Goal: Task Accomplishment & Management: Manage account settings

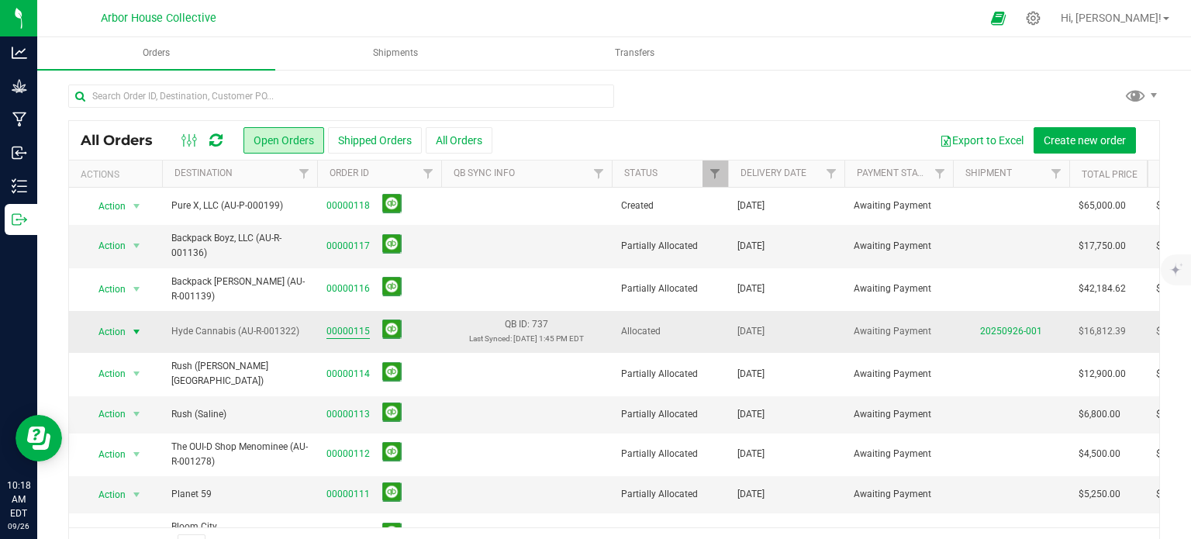
click at [360, 326] on link "00000115" at bounding box center [347, 331] width 43 height 15
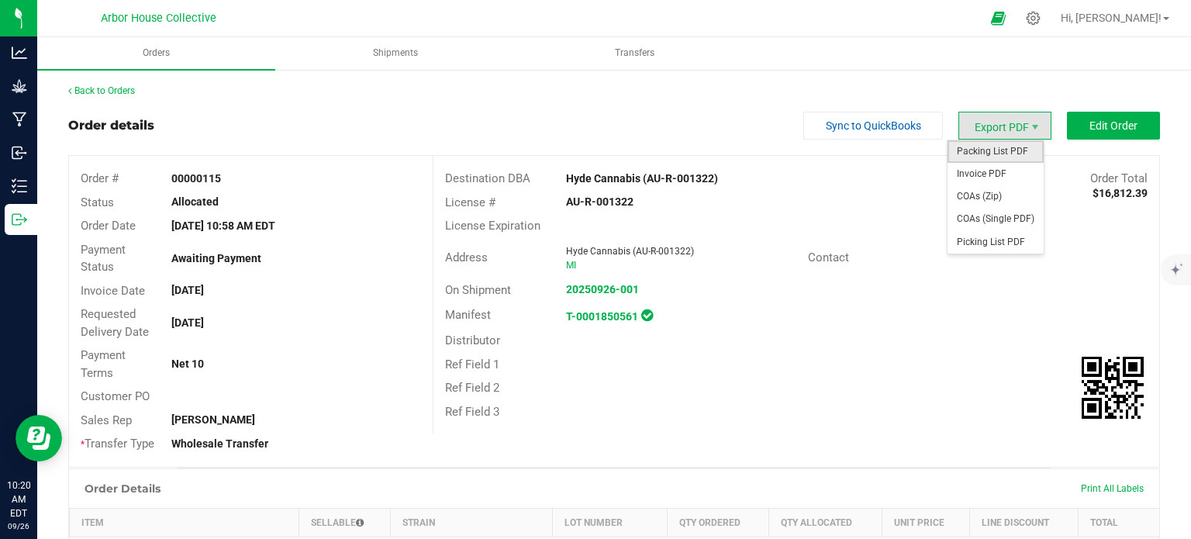
click at [1015, 154] on span "Packing List PDF" at bounding box center [995, 151] width 96 height 22
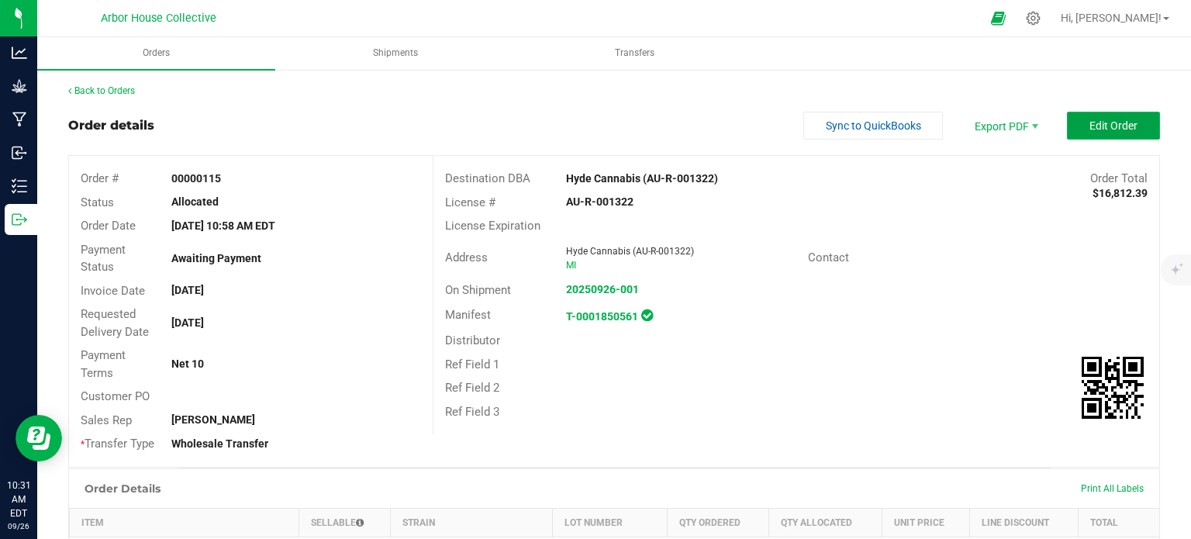
click at [1075, 126] on button "Edit Order" at bounding box center [1112, 126] width 93 height 28
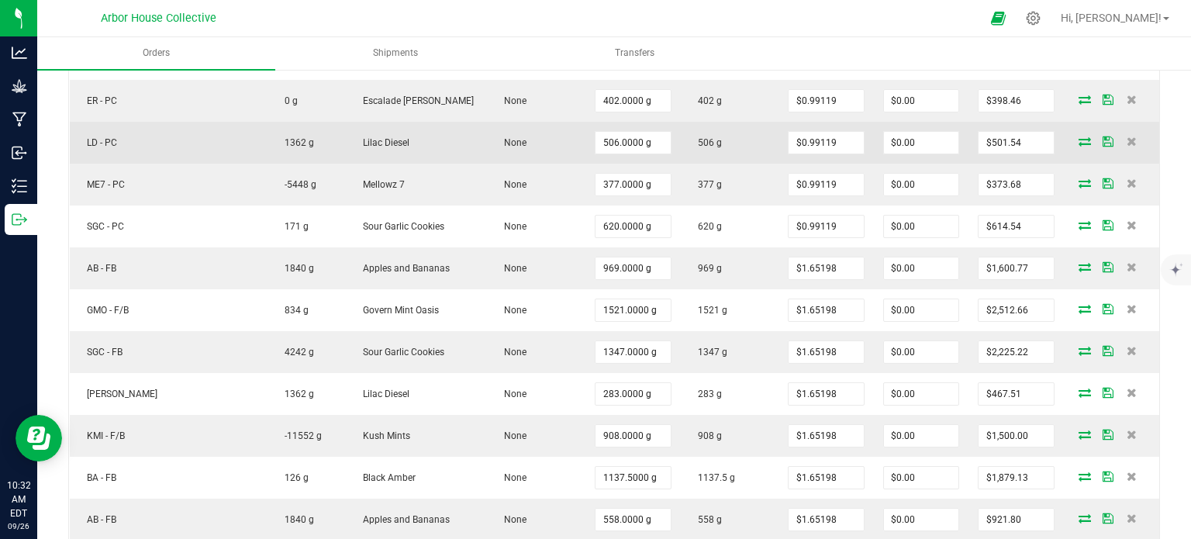
scroll to position [623, 0]
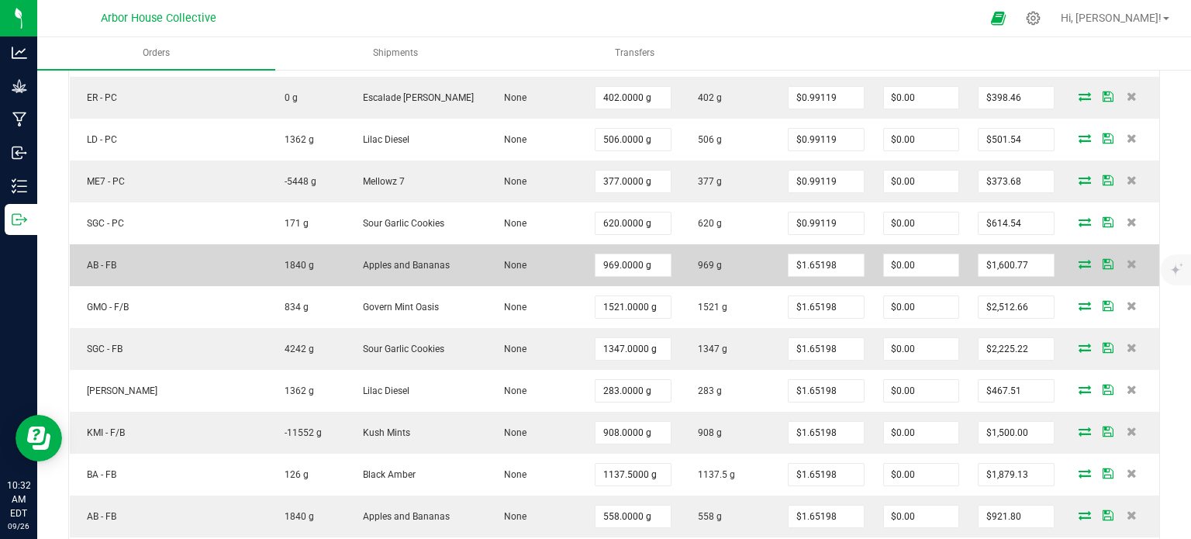
click at [1078, 259] on icon at bounding box center [1084, 263] width 12 height 9
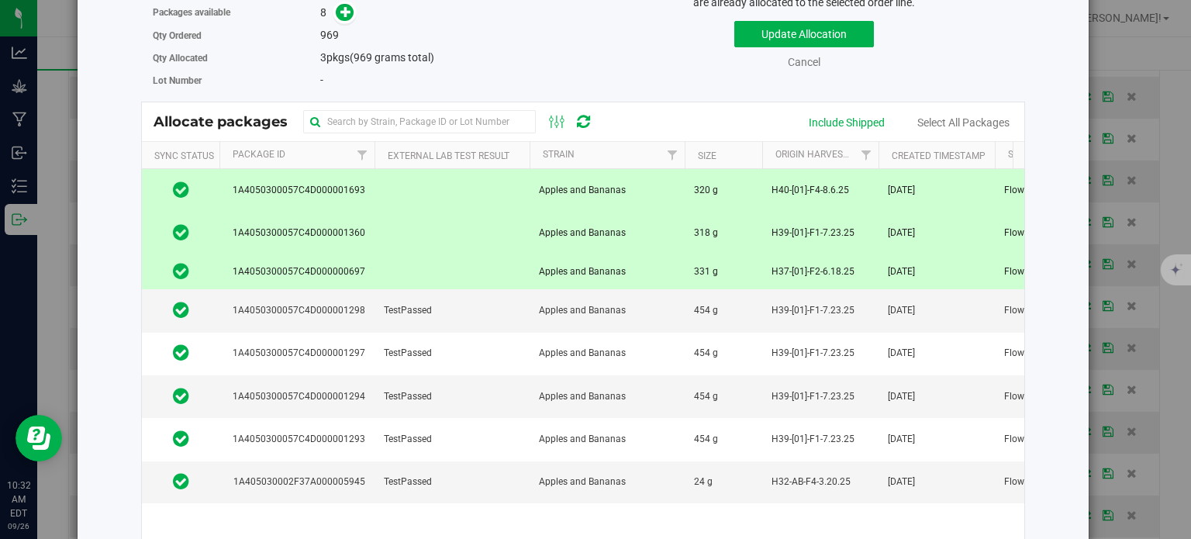
scroll to position [127, 0]
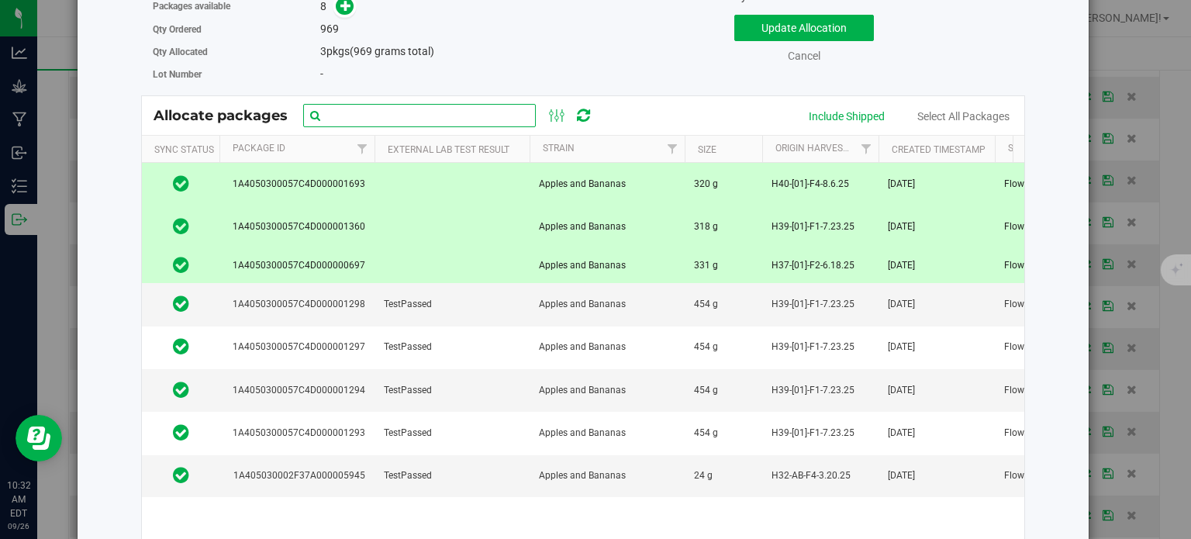
click at [339, 114] on input "text" at bounding box center [419, 115] width 233 height 23
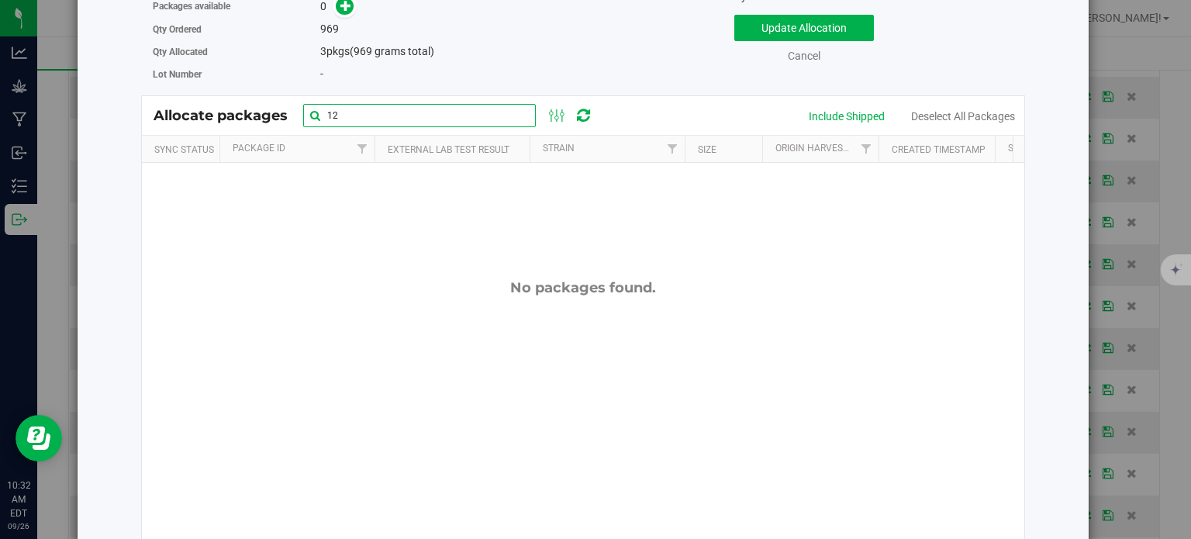
type input "1"
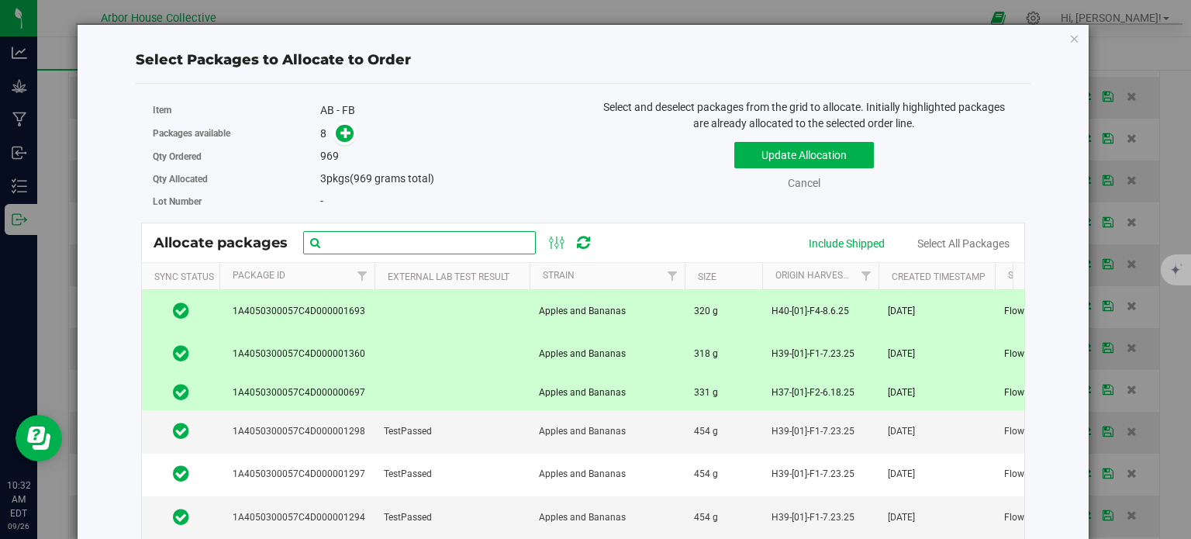
scroll to position [2, 0]
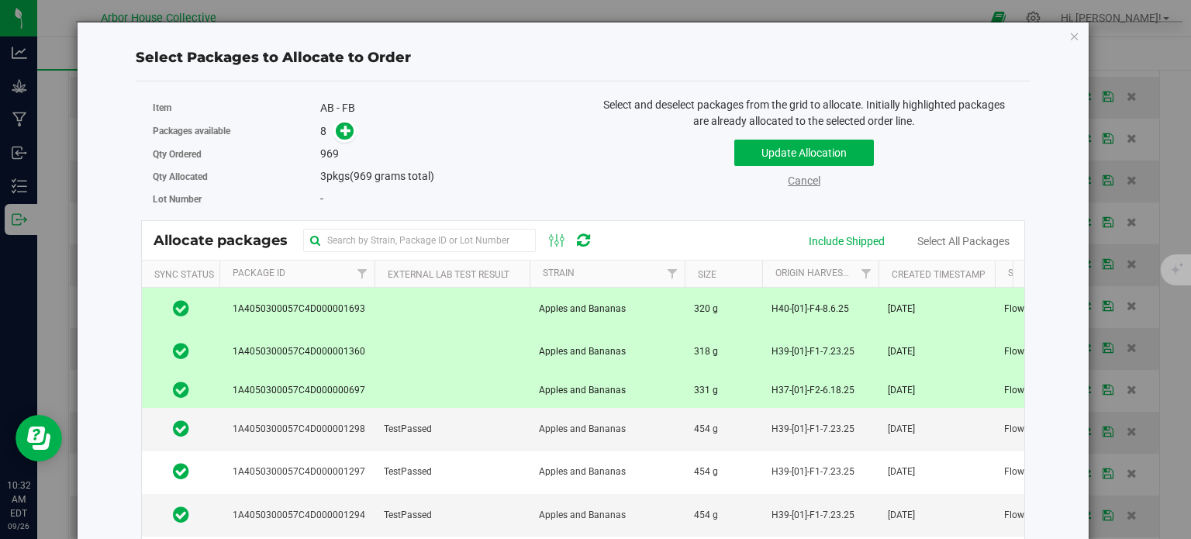
click at [801, 182] on link "Cancel" at bounding box center [803, 180] width 33 height 12
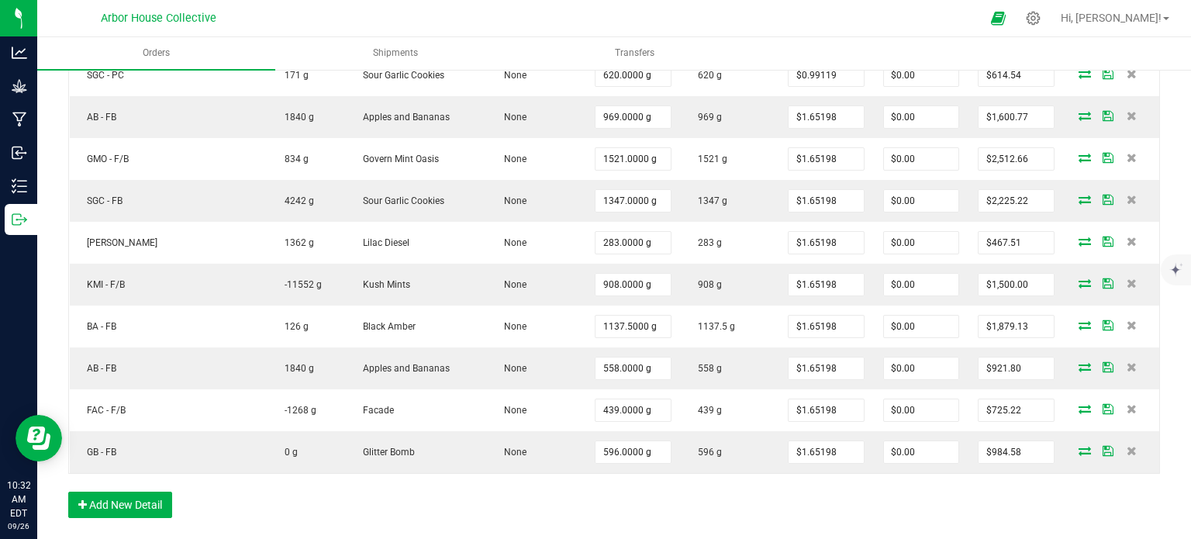
scroll to position [774, 0]
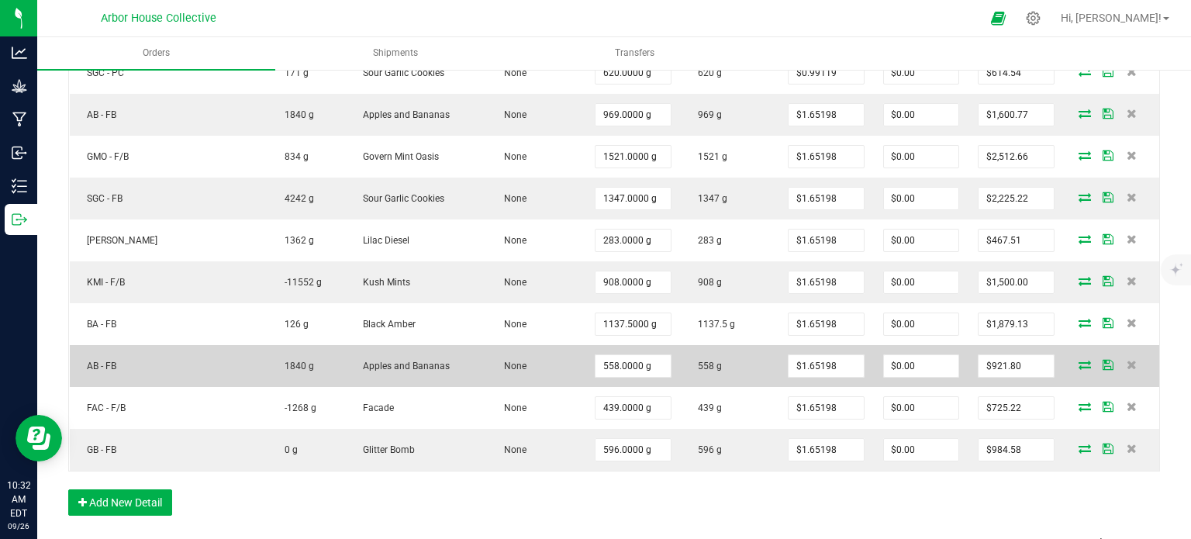
click at [1073, 360] on span at bounding box center [1084, 364] width 23 height 9
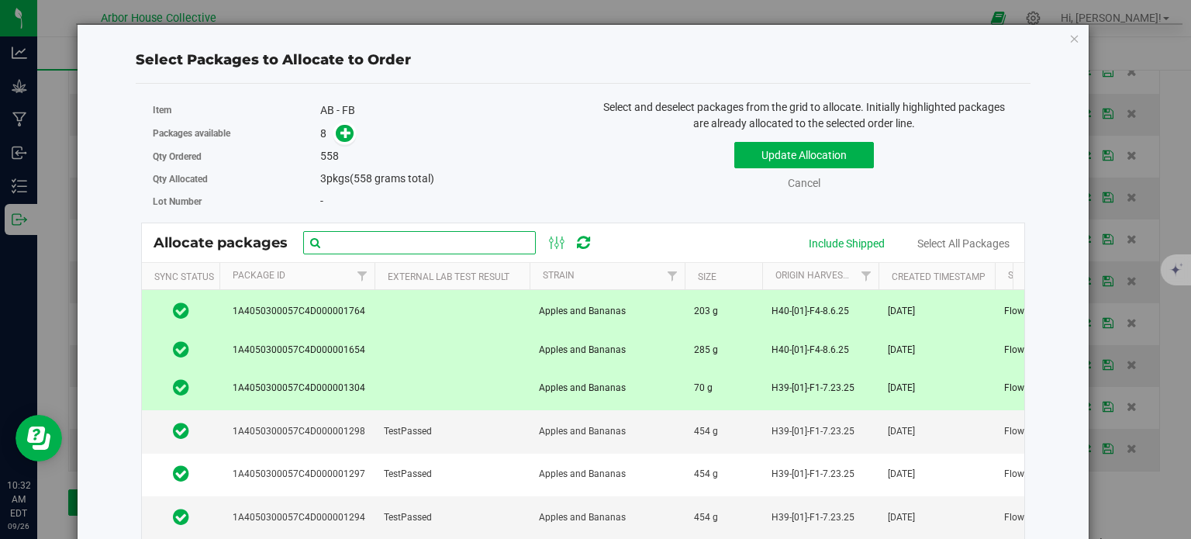
click at [442, 241] on input "text" at bounding box center [419, 242] width 233 height 23
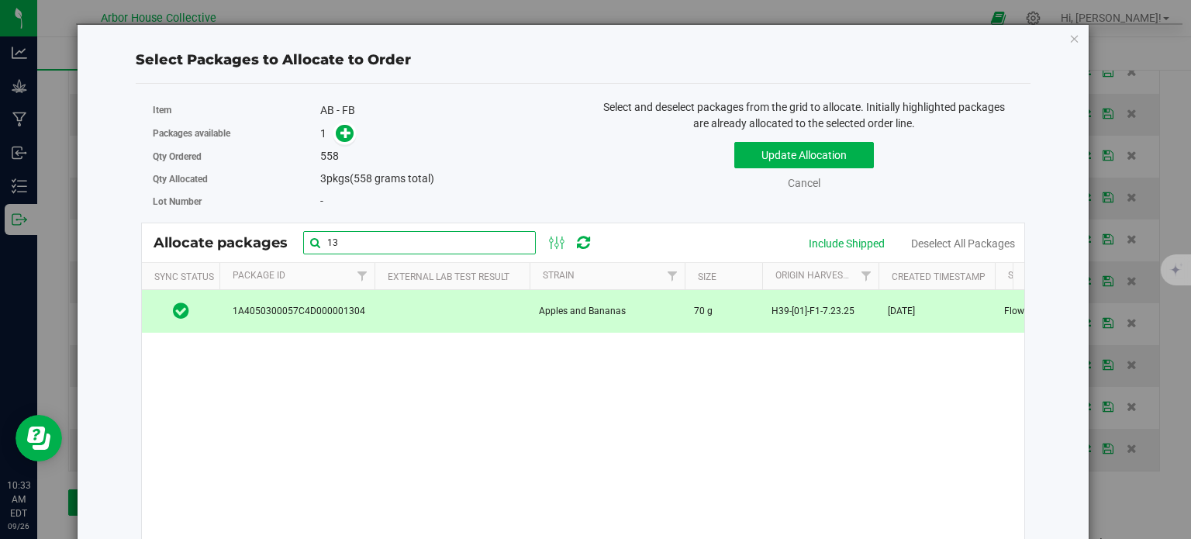
type input "1"
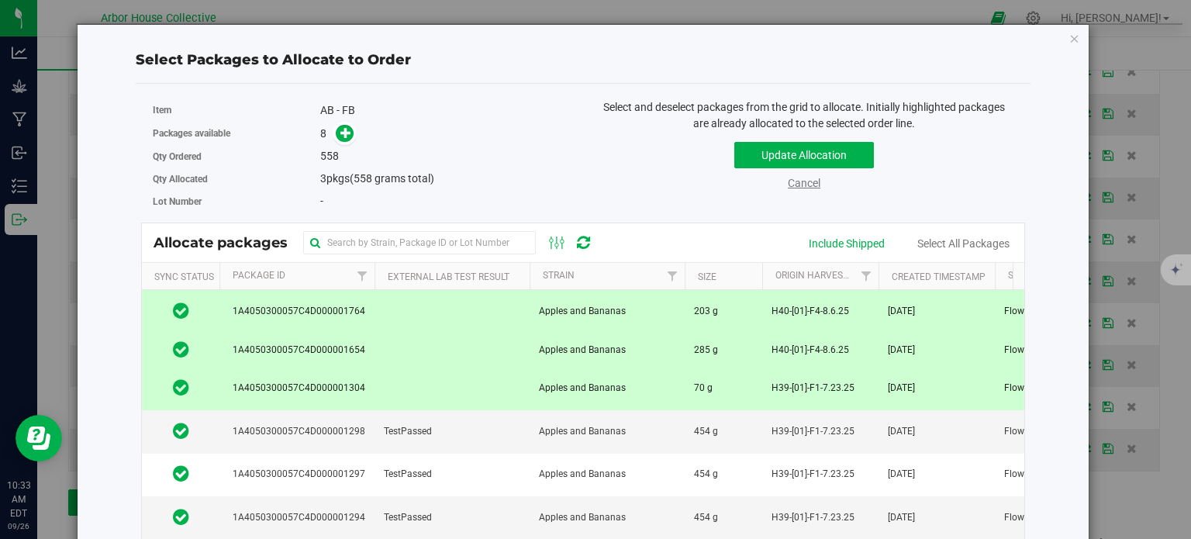
click at [803, 177] on link "Cancel" at bounding box center [803, 183] width 33 height 12
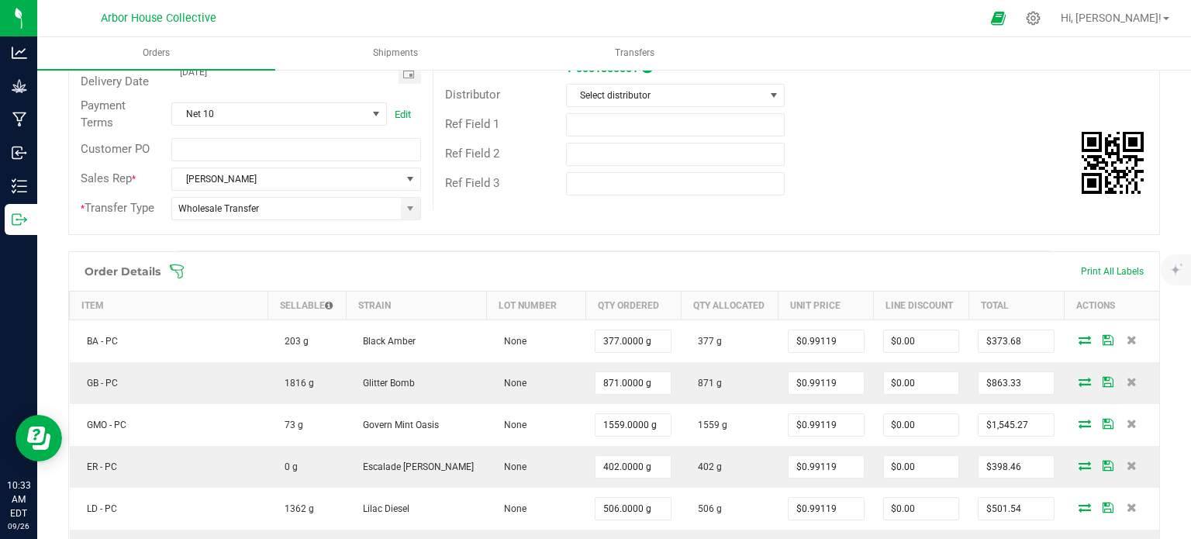
scroll to position [253, 0]
click at [188, 270] on span at bounding box center [714, 272] width 1091 height 16
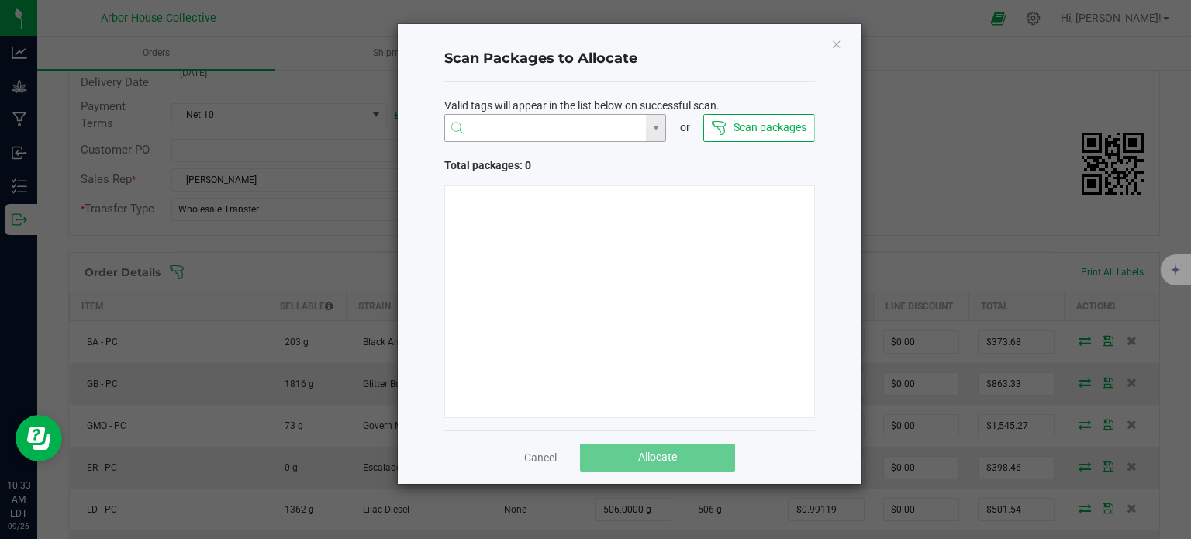
click at [502, 122] on input "NO DATA FOUND" at bounding box center [546, 129] width 202 height 28
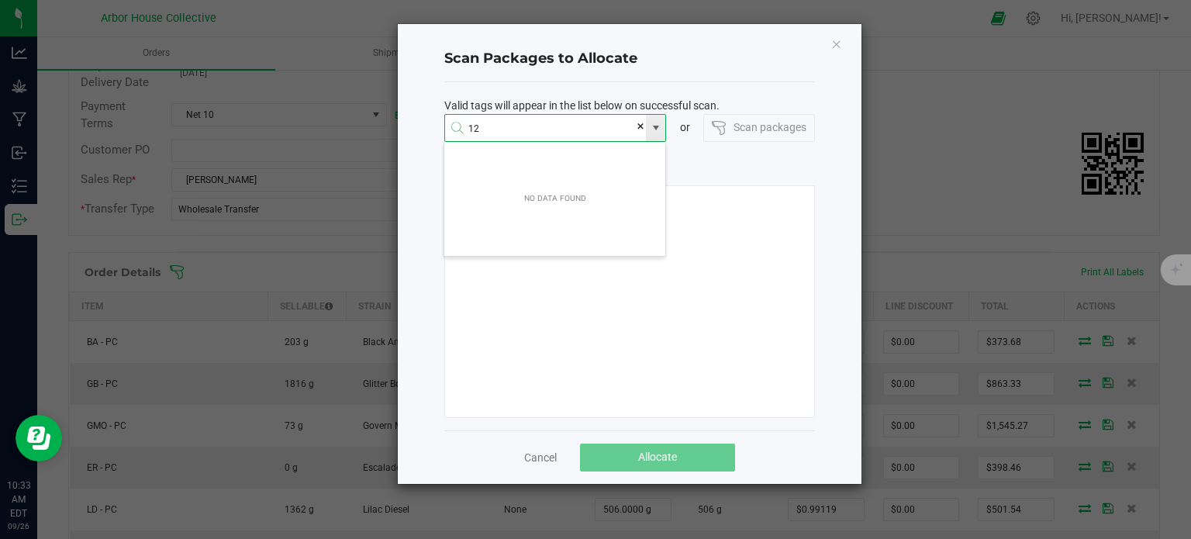
scroll to position [28, 222]
click at [545, 170] on li "1A4050300057C4D000001275" at bounding box center [554, 158] width 221 height 26
type input "1A4050300057C4D000001275"
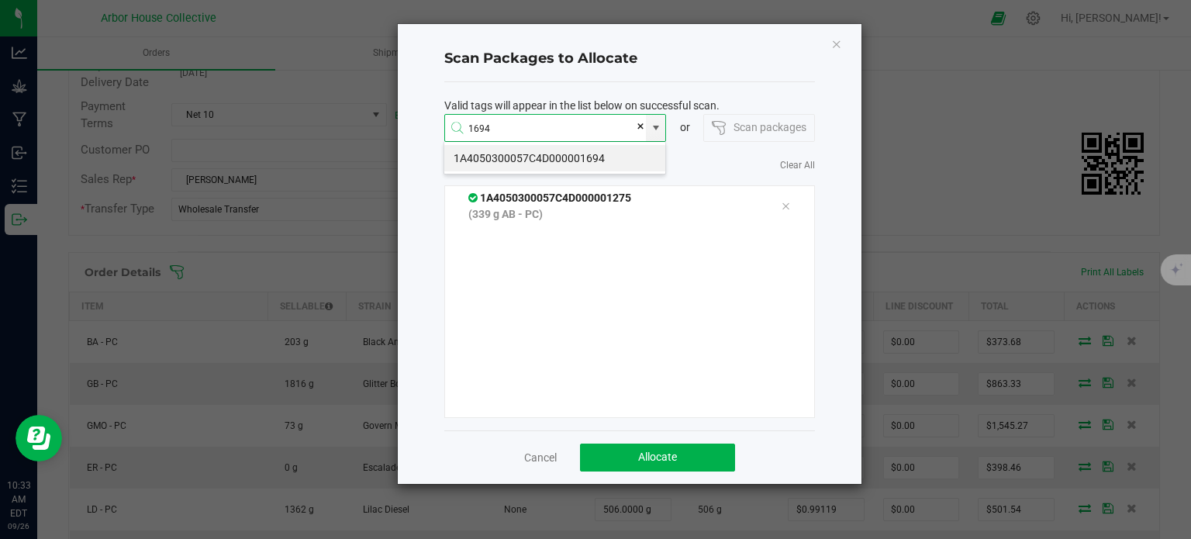
click at [564, 160] on li "1A4050300057C4D000001694" at bounding box center [554, 158] width 221 height 26
type input "1A4050300057C4D000001694"
click at [580, 158] on li "1A4050300057C4D000001352" at bounding box center [554, 158] width 221 height 26
type input "1A4050300057C4D000001352"
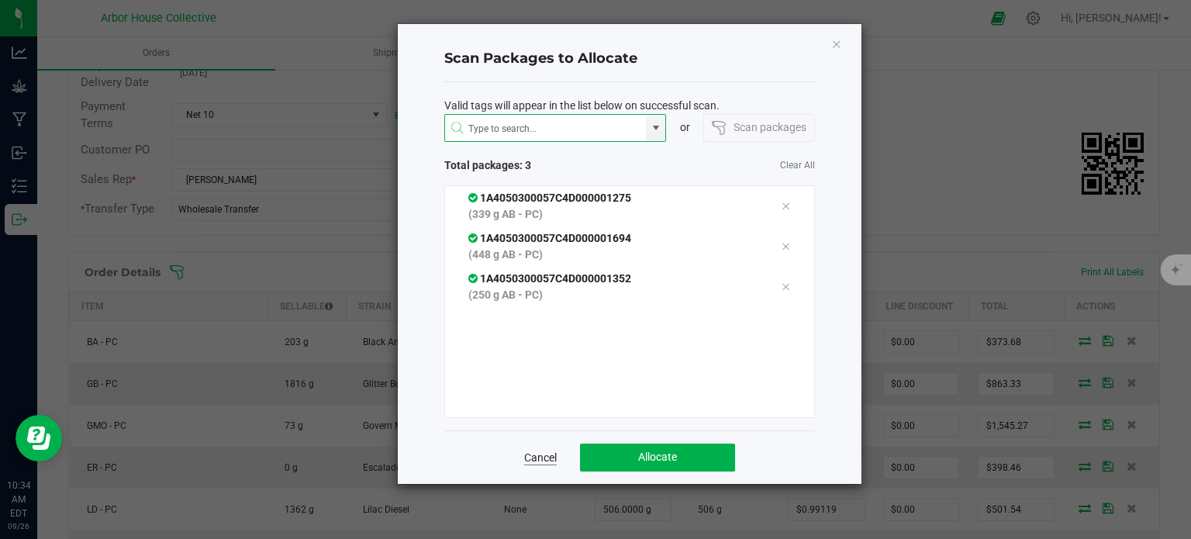
click at [543, 452] on link "Cancel" at bounding box center [540, 458] width 33 height 16
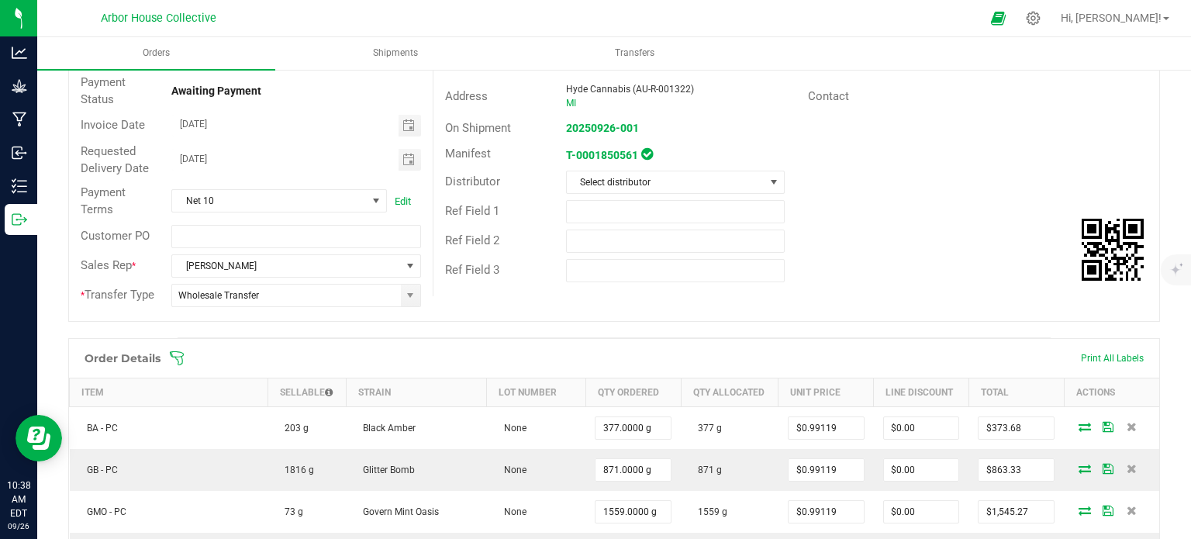
scroll to position [164, 0]
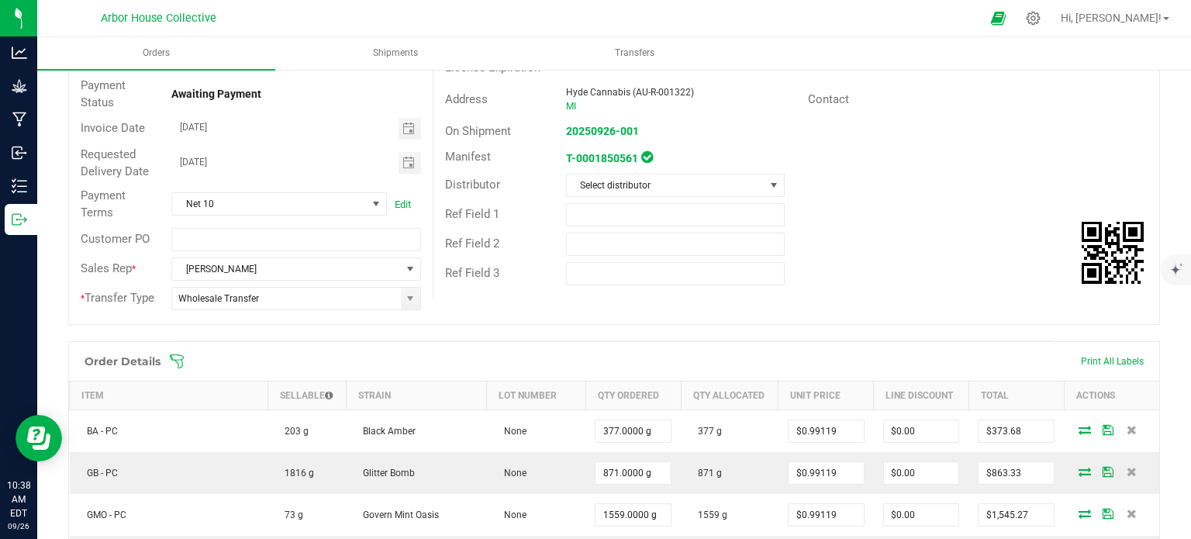
click at [176, 355] on icon at bounding box center [177, 361] width 16 height 16
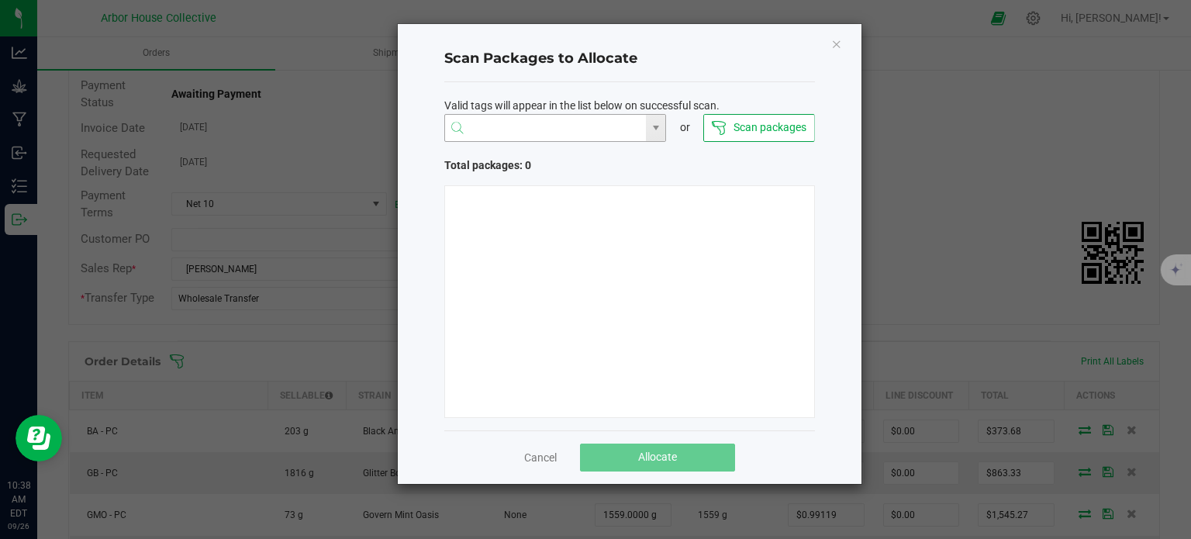
click at [490, 135] on input "NO DATA FOUND" at bounding box center [546, 129] width 202 height 28
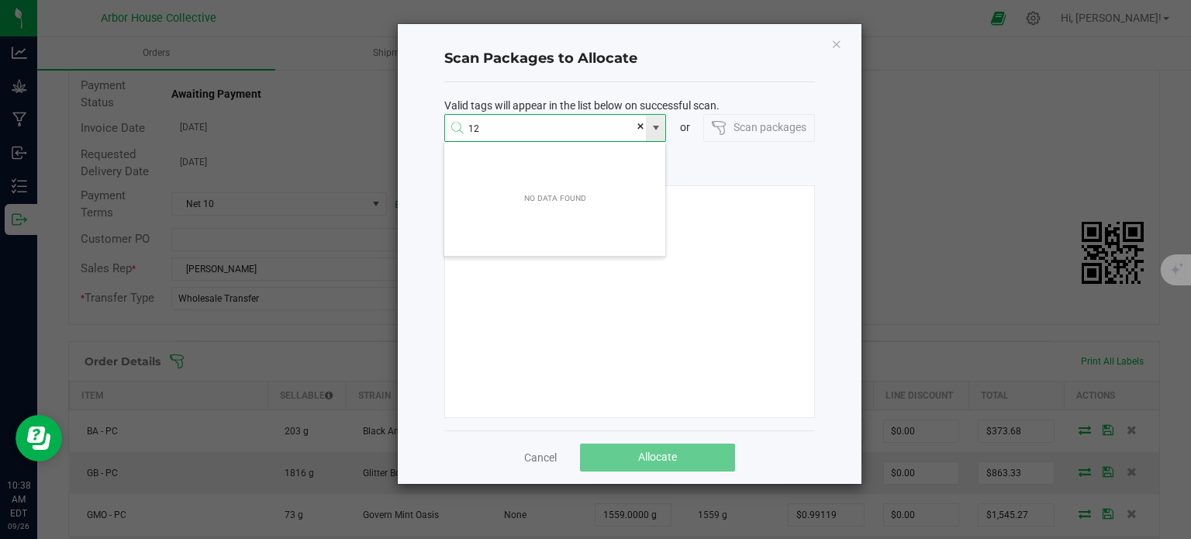
scroll to position [28, 222]
click at [562, 167] on li "1A4050300057C4D000001275" at bounding box center [554, 158] width 221 height 26
type input "1A4050300057C4D000001275"
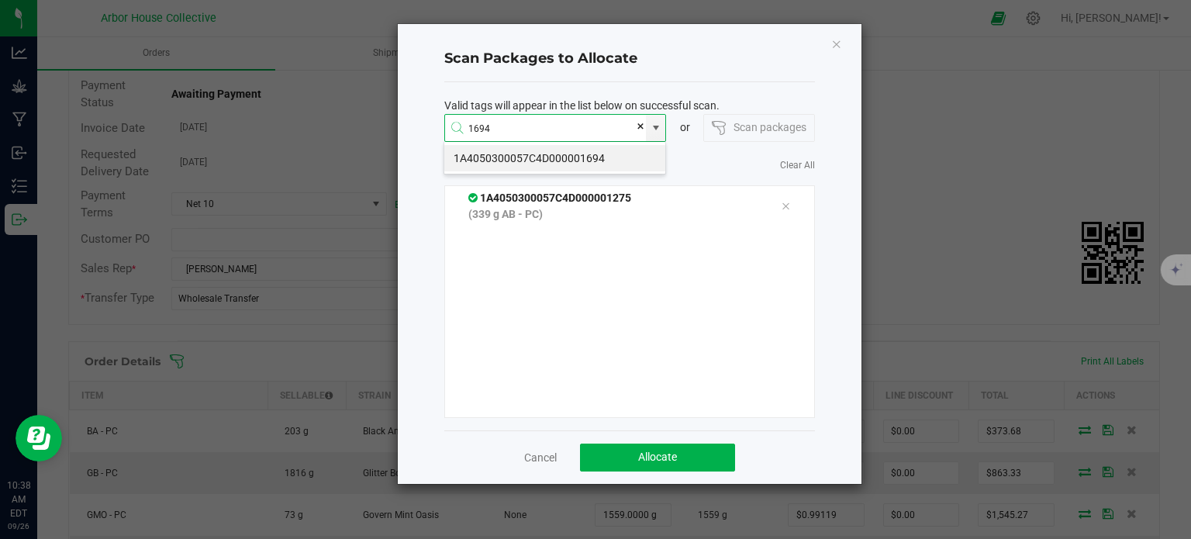
click at [562, 167] on li "1A4050300057C4D000001694" at bounding box center [554, 158] width 221 height 26
type input "1A4050300057C4D000001694"
click at [562, 167] on li "1A4050300057C4D000001352" at bounding box center [554, 158] width 221 height 26
type input "1A4050300057C4D000001352"
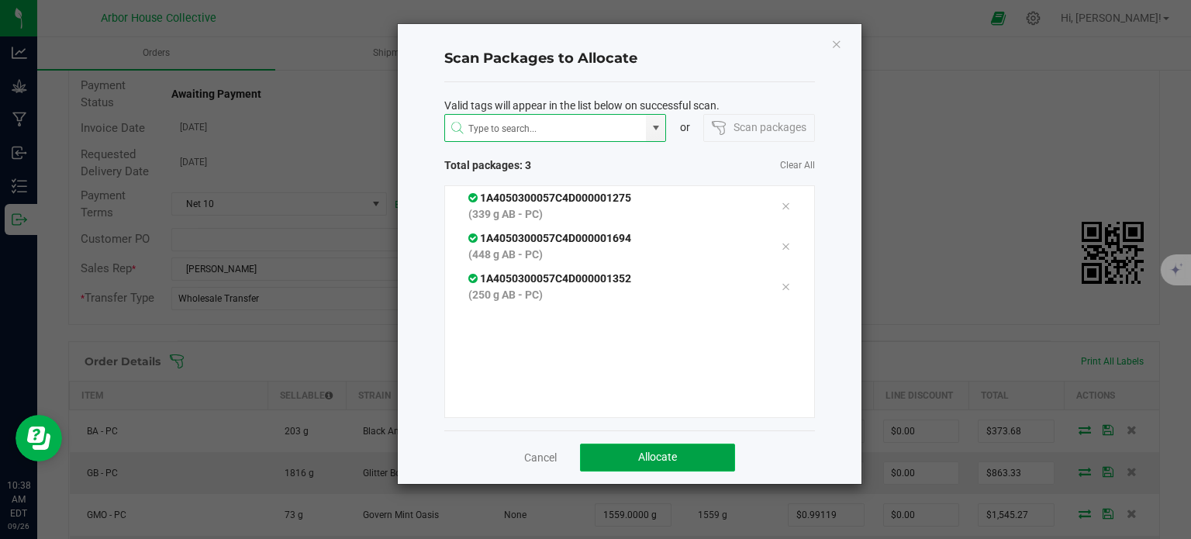
click at [667, 450] on span "Allocate" at bounding box center [657, 456] width 39 height 12
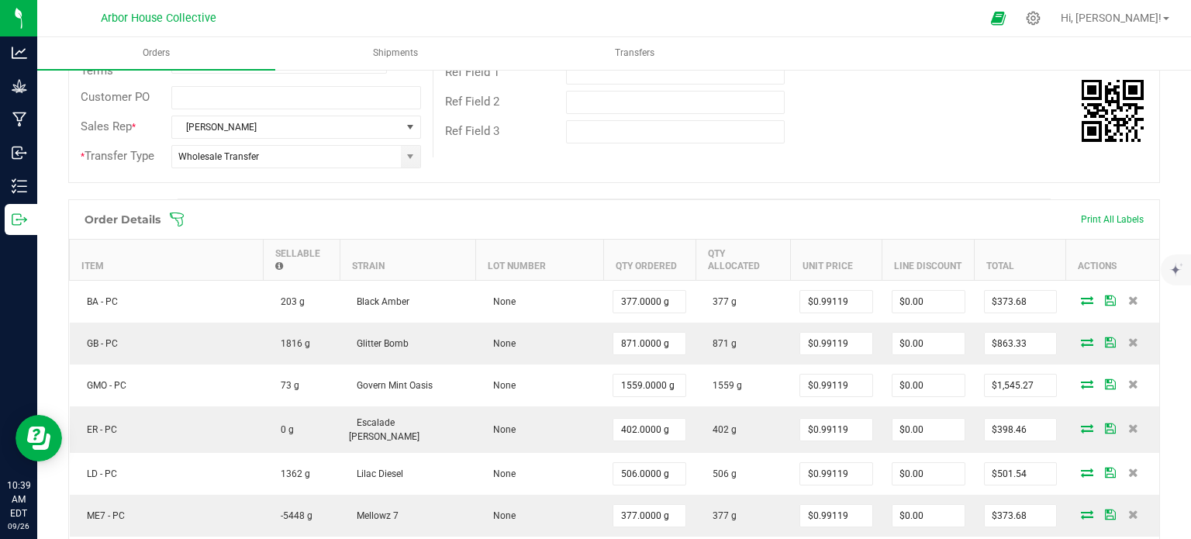
scroll to position [305, 0]
click at [832, 291] on input "0.99119" at bounding box center [835, 302] width 71 height 22
type input "$0.00000"
type input "$0.00"
click at [823, 217] on span at bounding box center [714, 220] width 1091 height 16
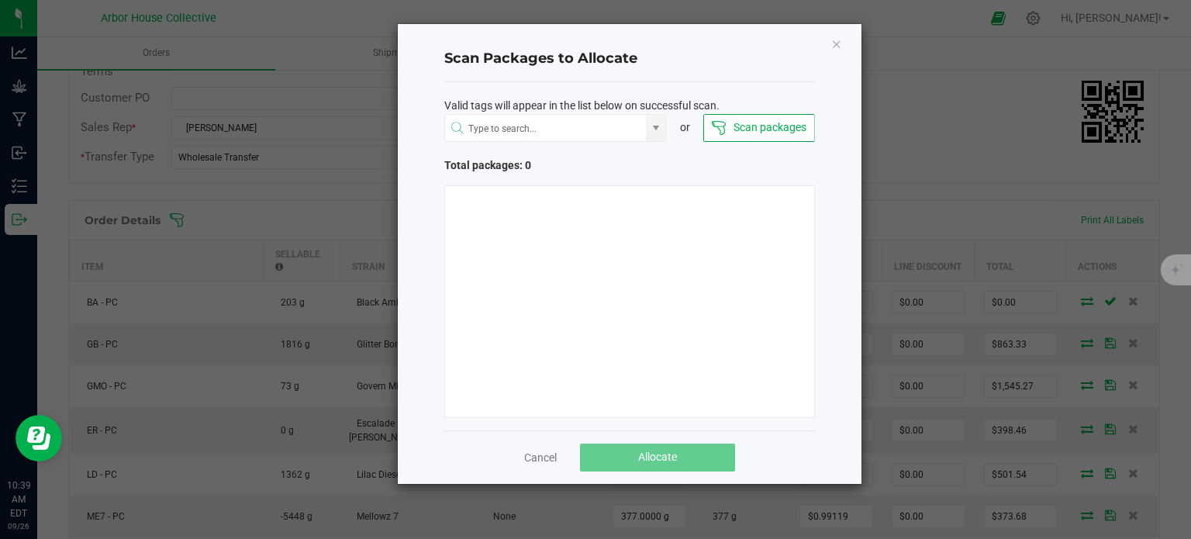
click at [538, 449] on div "Cancel Allocate" at bounding box center [629, 456] width 370 height 53
click at [539, 455] on link "Cancel" at bounding box center [540, 458] width 33 height 16
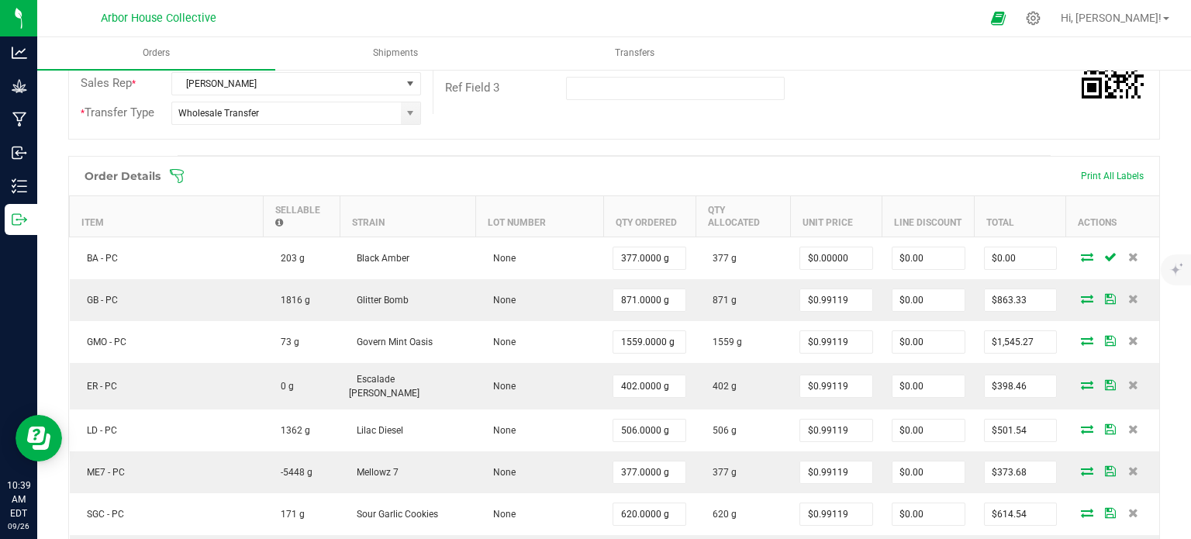
scroll to position [349, 0]
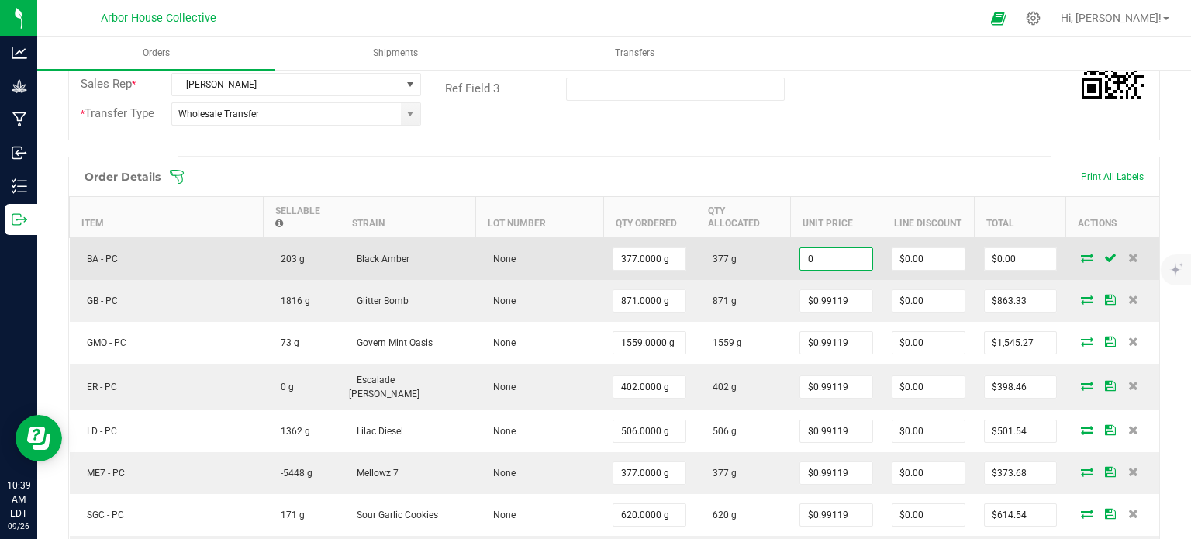
click at [825, 248] on input "0" at bounding box center [835, 259] width 71 height 22
paste input ".99119"
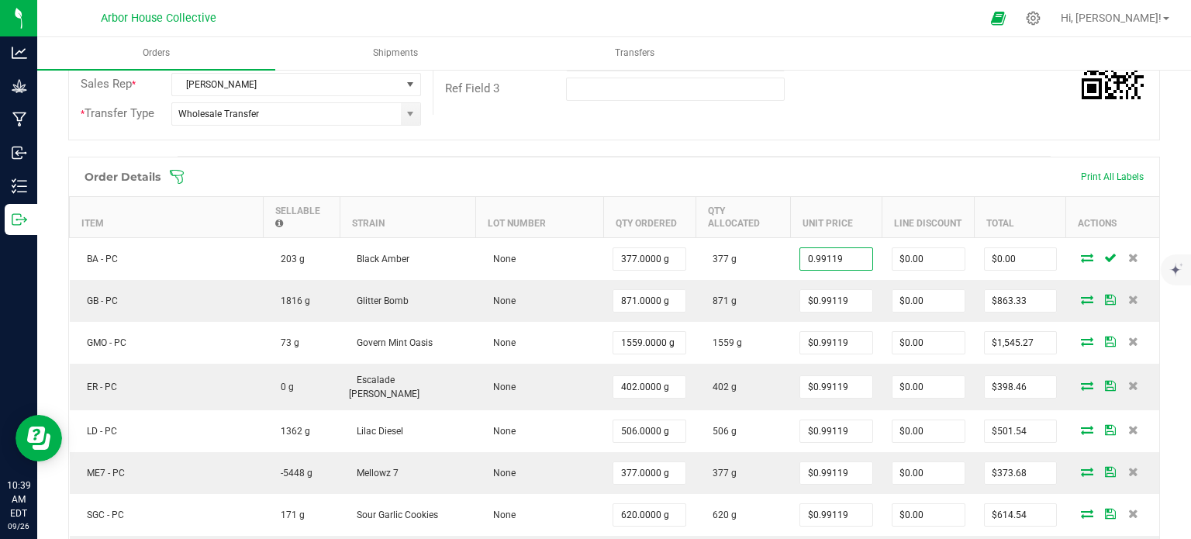
type input "$0.99119"
type input "$373.68"
click at [794, 164] on div "Order Details Print All Labels" at bounding box center [614, 176] width 1090 height 39
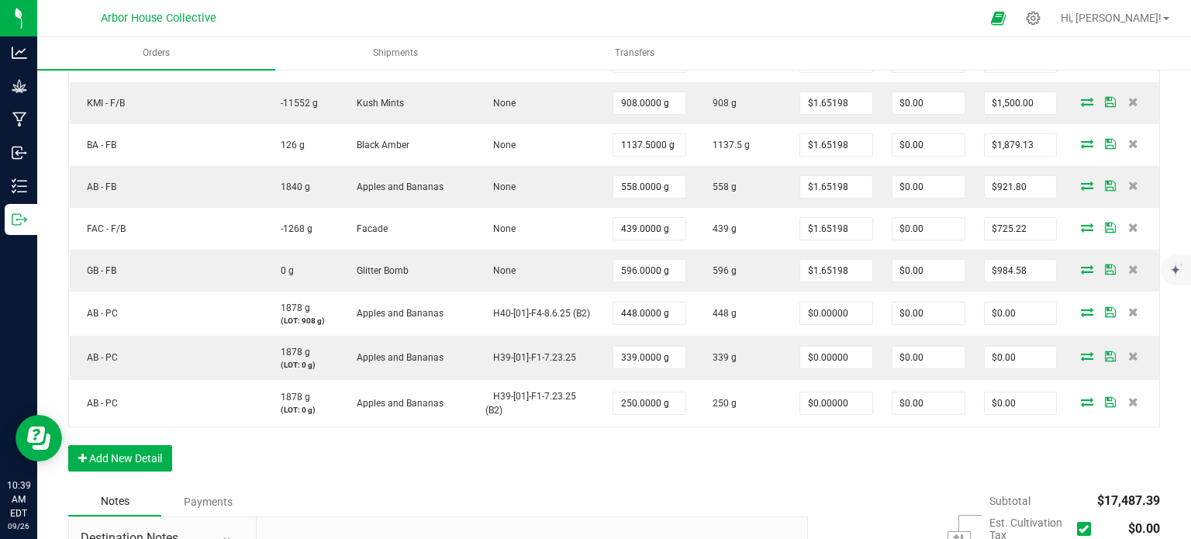
scroll to position [970, 0]
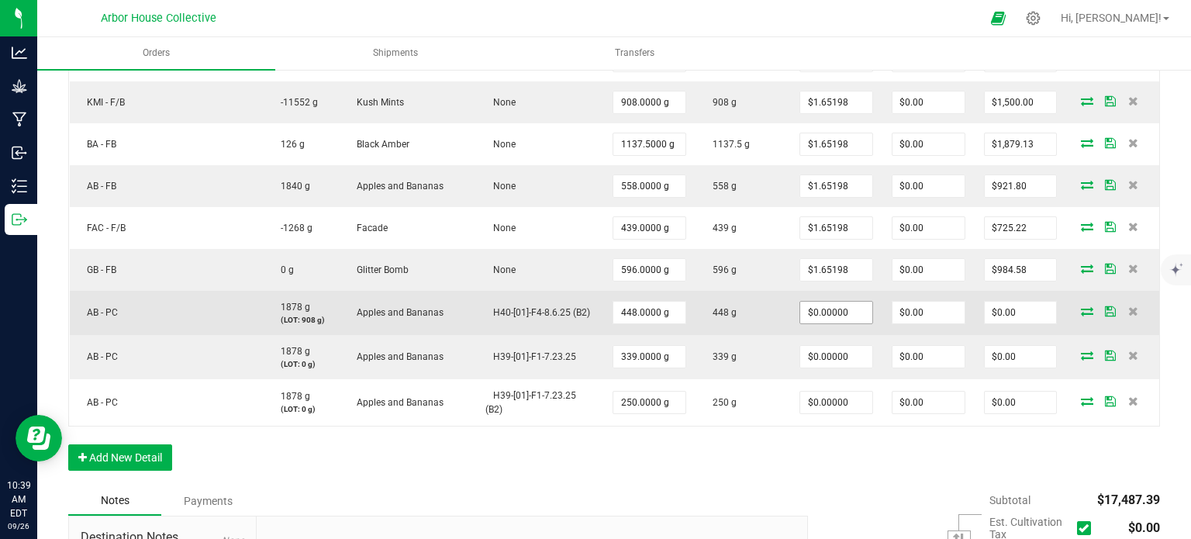
click at [840, 302] on input "$0.00000" at bounding box center [835, 313] width 71 height 22
paste input ".99119"
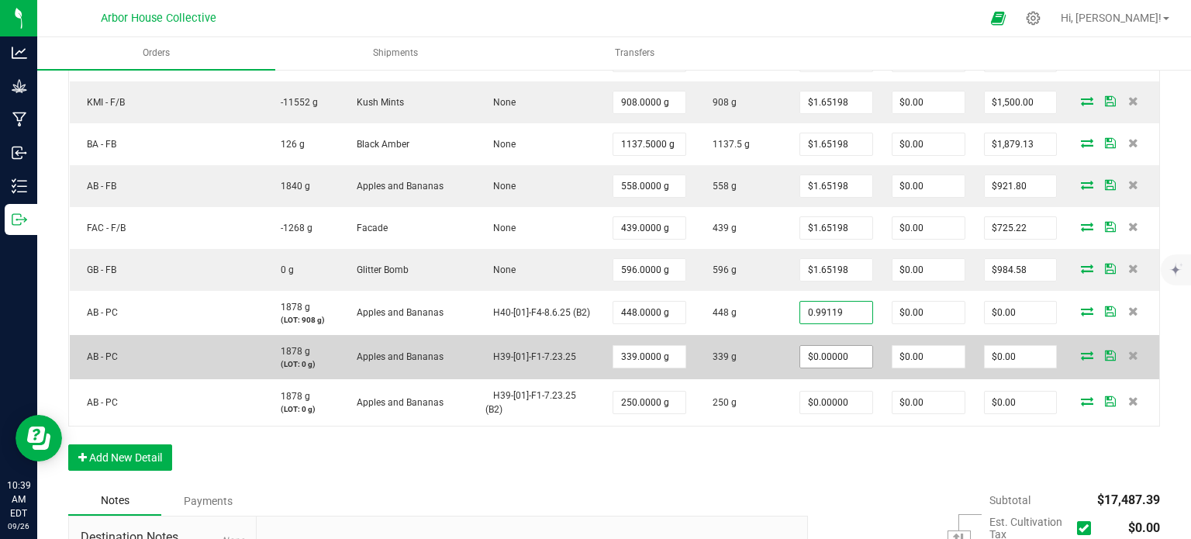
type input "$0.99119"
type input "$444.05"
click at [829, 346] on input "0" at bounding box center [835, 357] width 71 height 22
paste input ".99119"
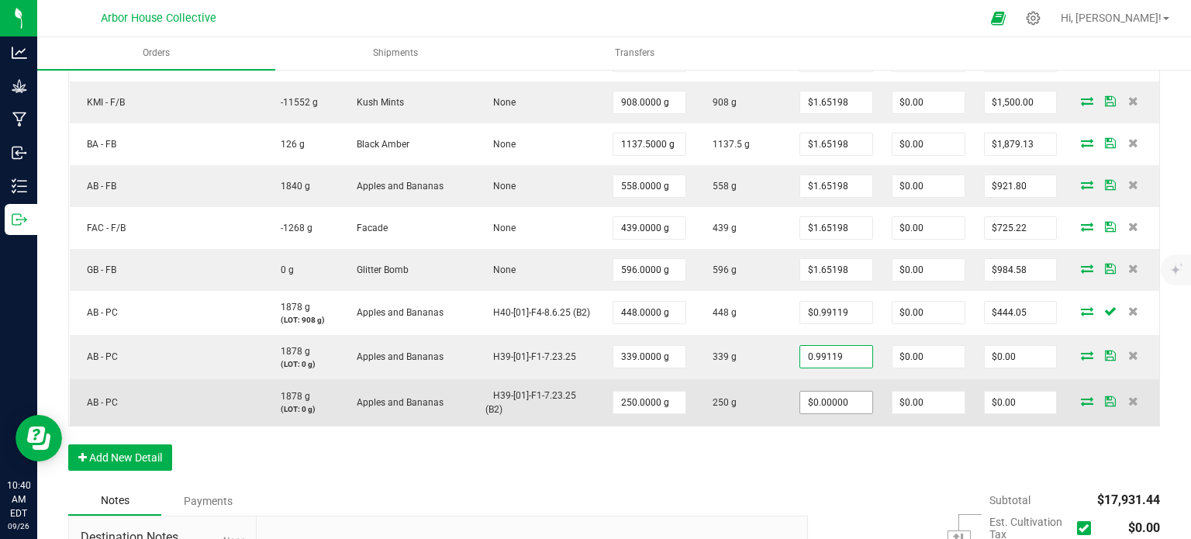
click at [816, 391] on input "$0.00000" at bounding box center [835, 402] width 71 height 22
type input "$0.99119"
type input "$336.01"
paste input ".99119"
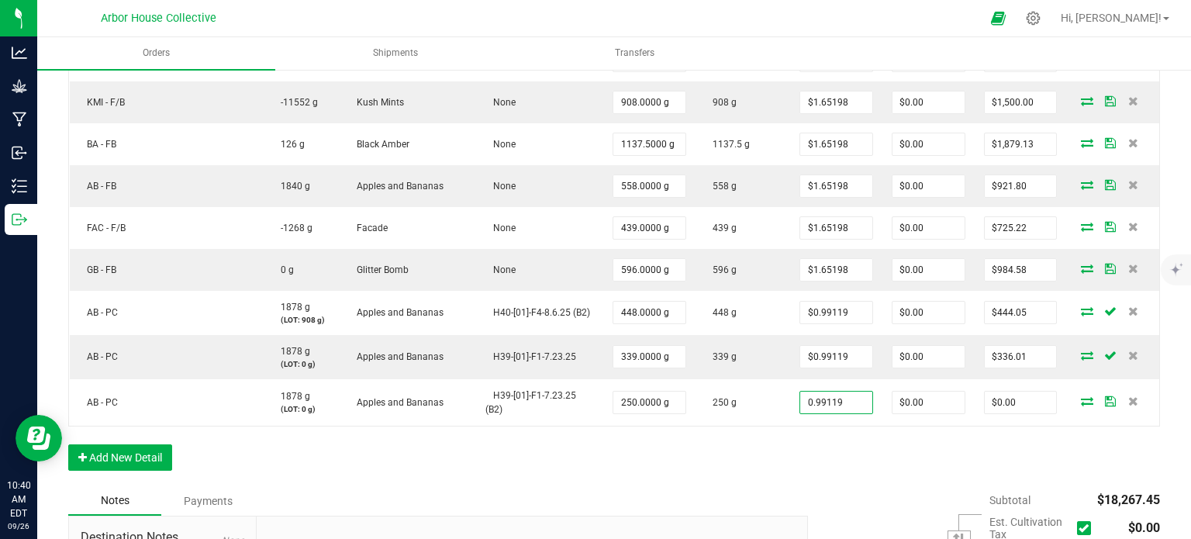
type input "$0.99119"
type input "$247.80"
click at [802, 433] on div "Order Details Print All Labels Item Sellable Strain Lot Number Qty Ordered Qty …" at bounding box center [613, 10] width 1091 height 951
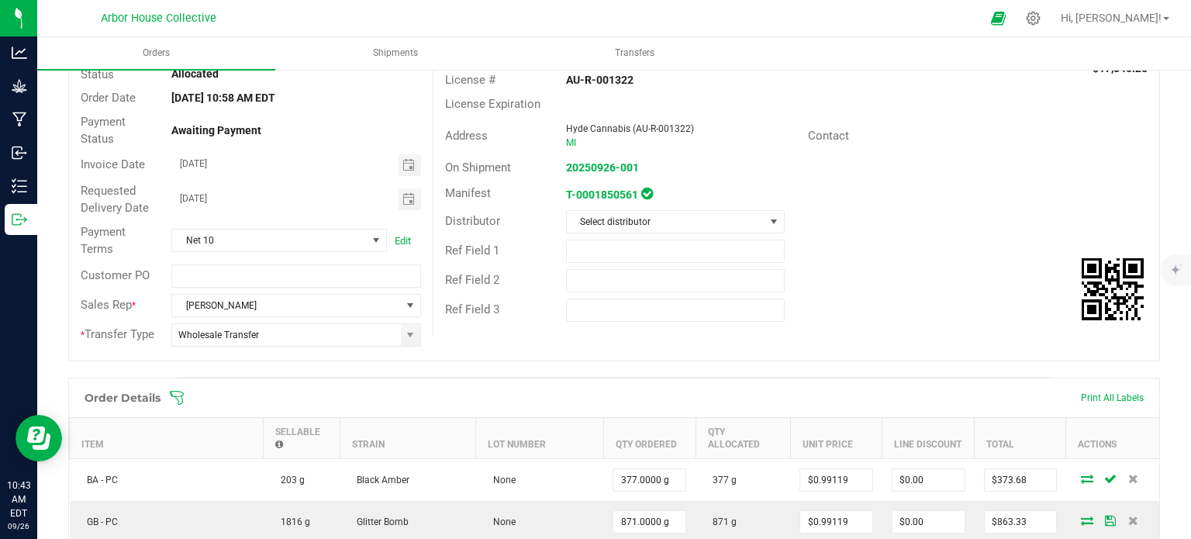
scroll to position [0, 0]
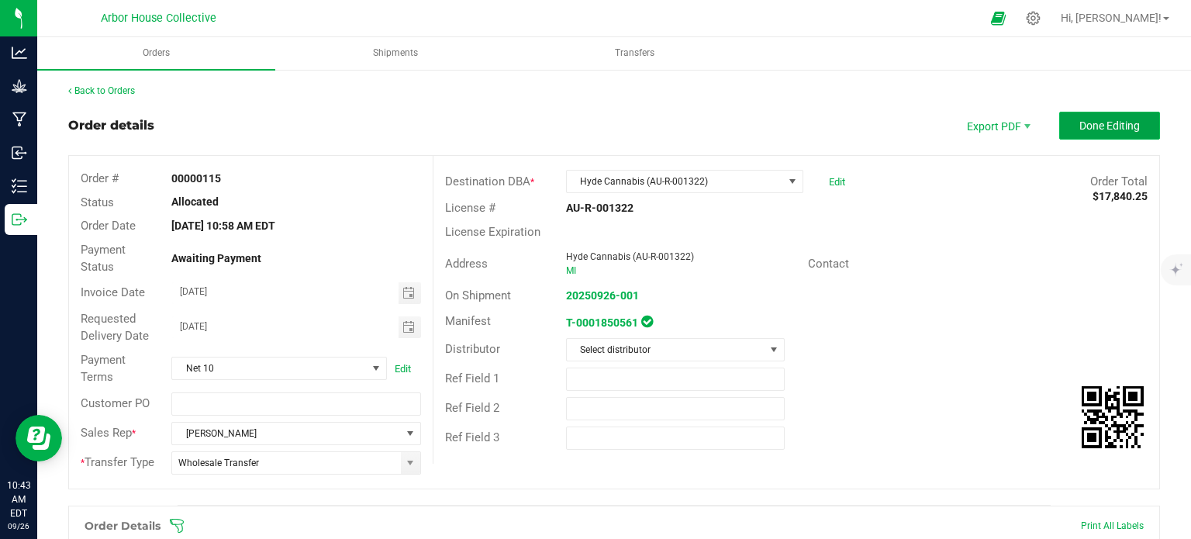
click at [1091, 126] on span "Done Editing" at bounding box center [1109, 125] width 60 height 12
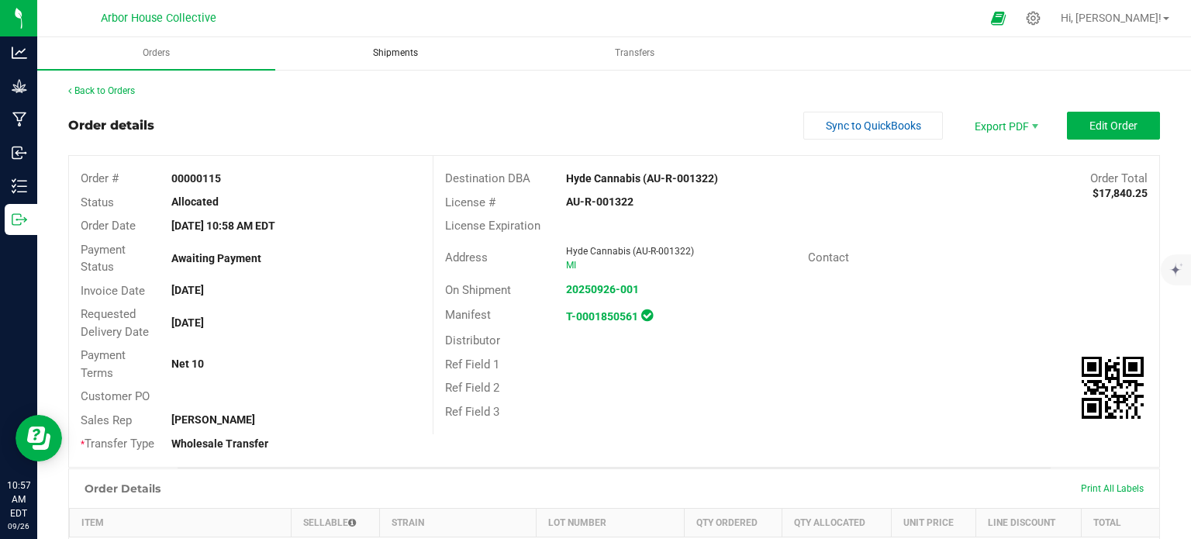
click at [384, 61] on uib-tab-heading "Shipments" at bounding box center [395, 53] width 236 height 31
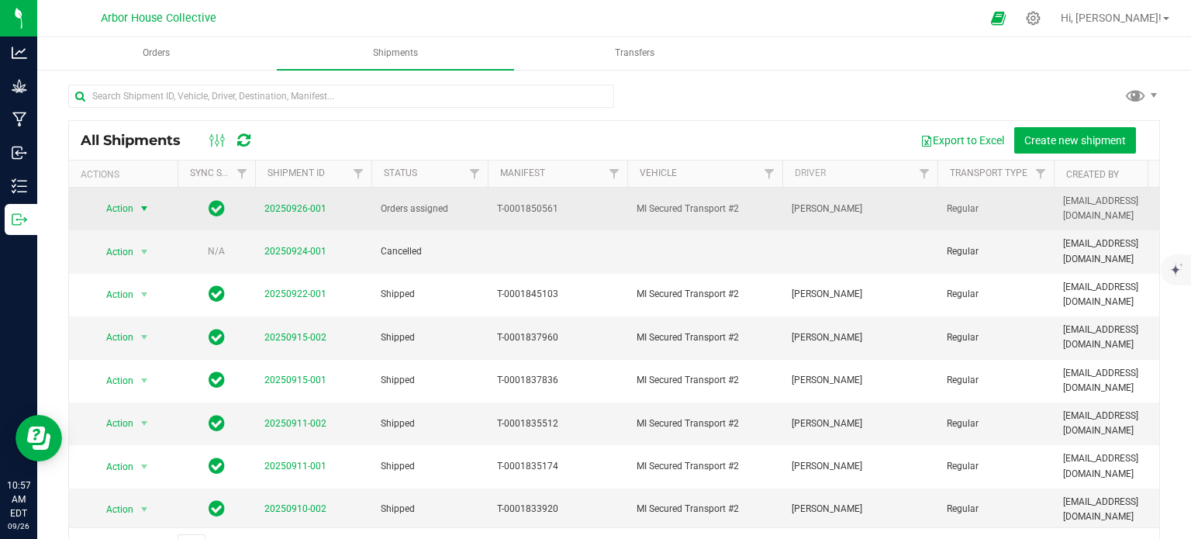
click at [145, 204] on span "select" at bounding box center [144, 208] width 12 height 12
click at [315, 203] on link "20250926-001" at bounding box center [295, 208] width 62 height 11
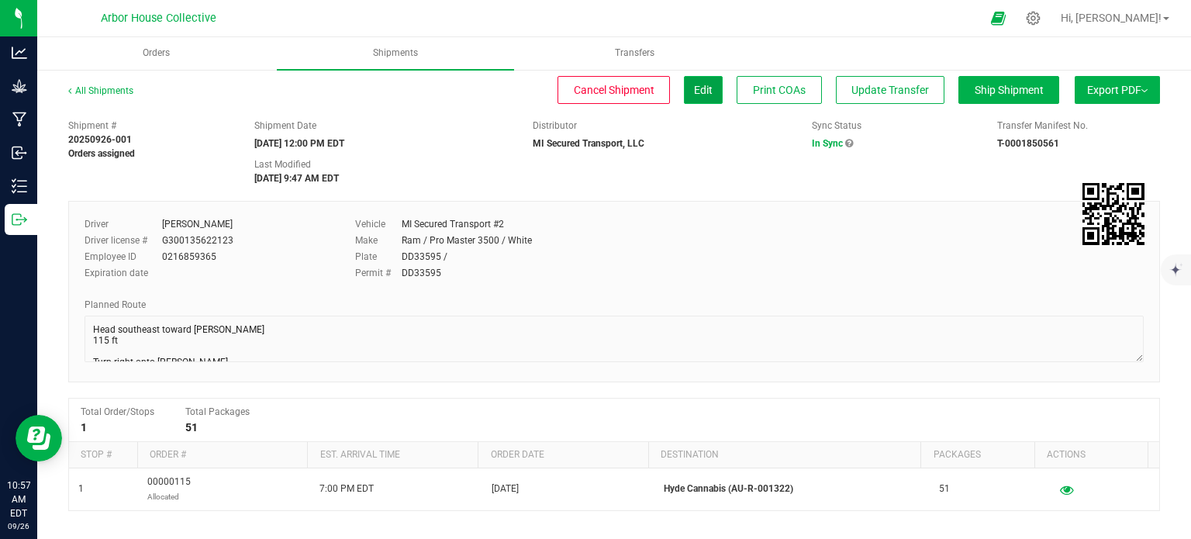
click at [694, 85] on span "Edit" at bounding box center [703, 90] width 19 height 12
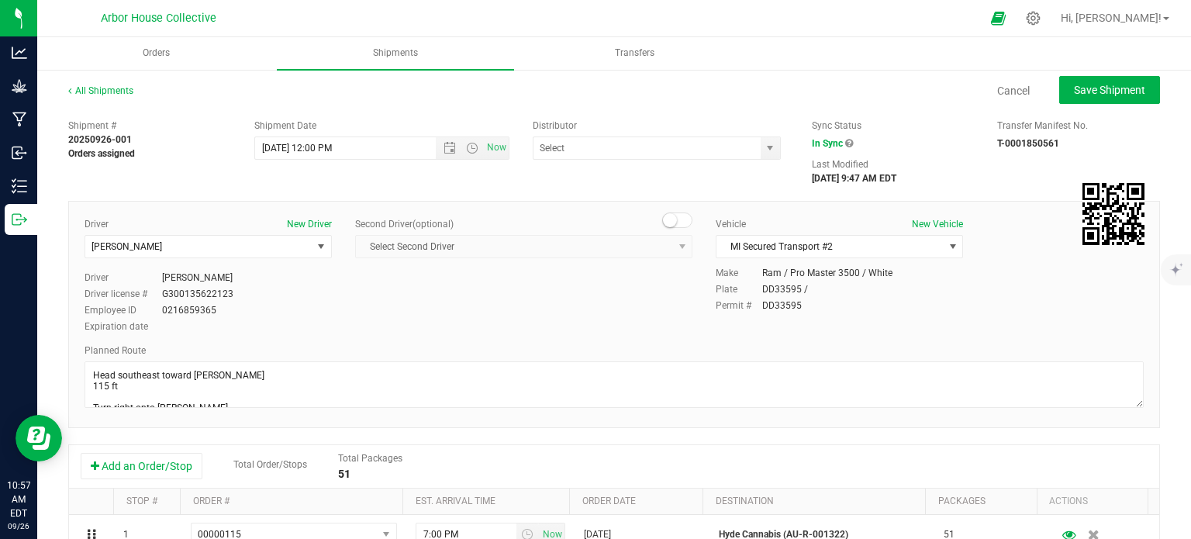
type input "MI Secured Transport, LLC"
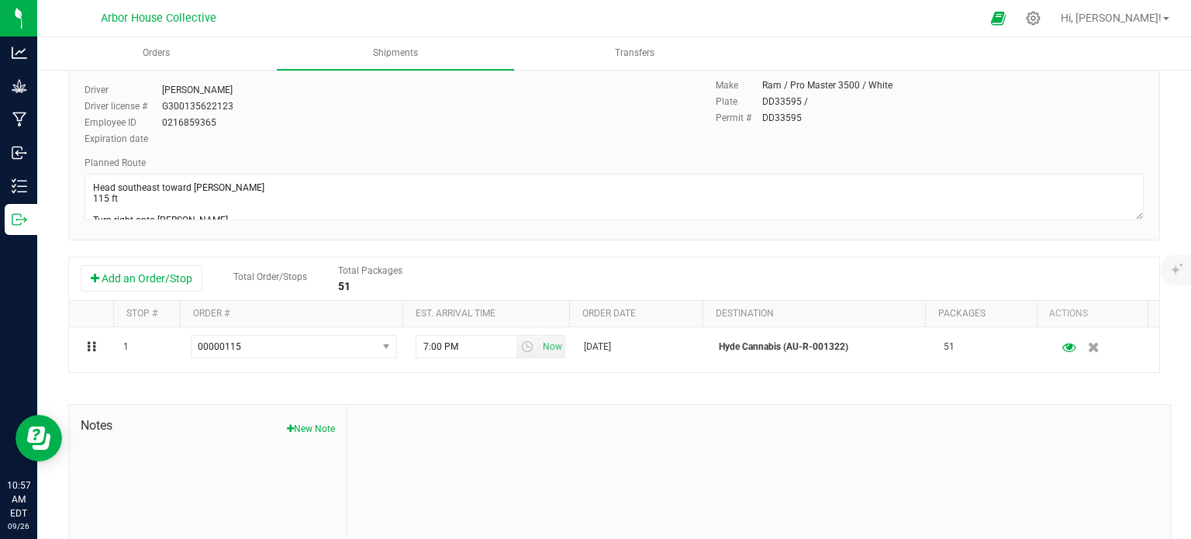
scroll to position [191, 0]
click at [639, 331] on td "[DATE]" at bounding box center [641, 344] width 135 height 40
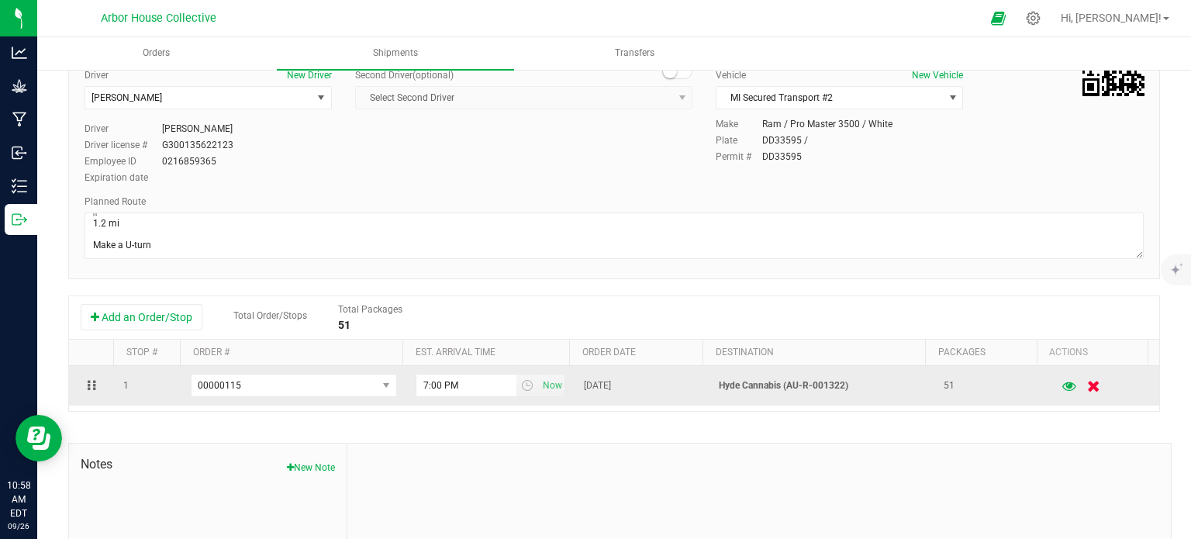
scroll to position [0, 0]
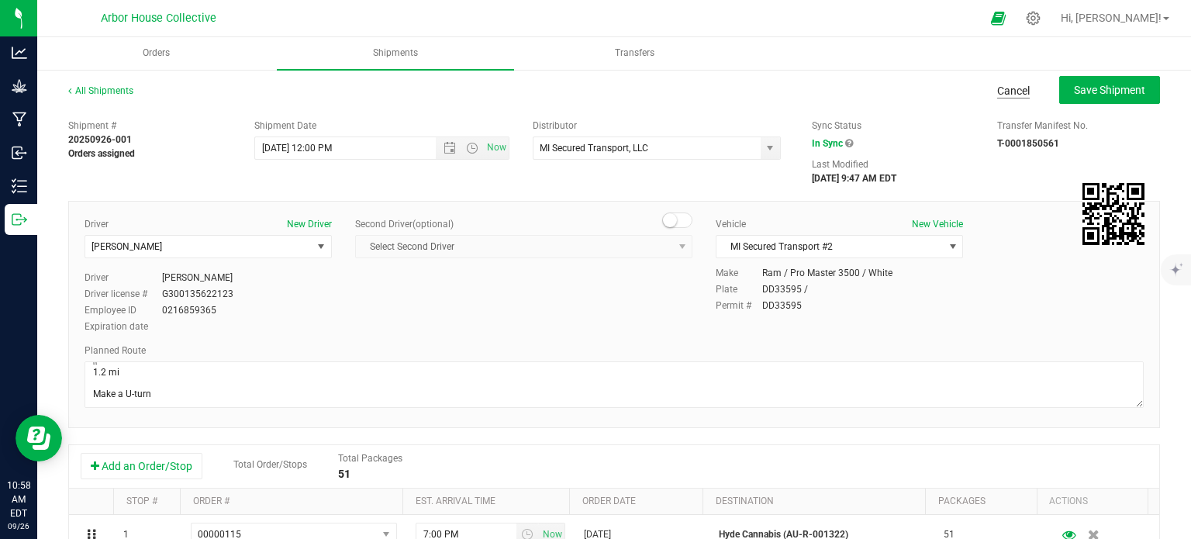
click at [999, 89] on link "Cancel" at bounding box center [1013, 91] width 33 height 16
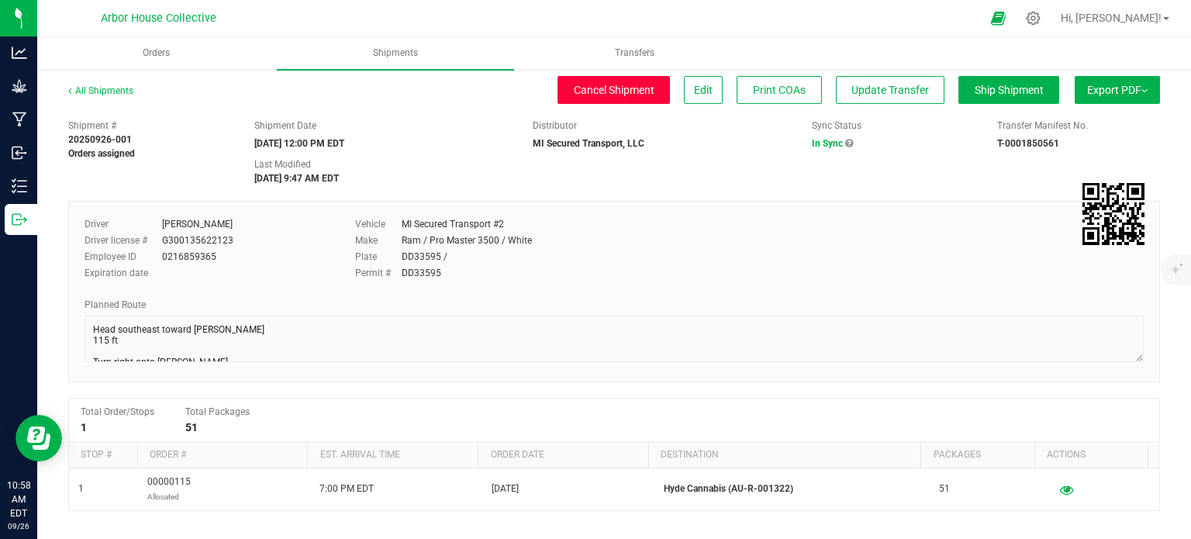
click at [608, 91] on span "Cancel Shipment" at bounding box center [614, 90] width 81 height 12
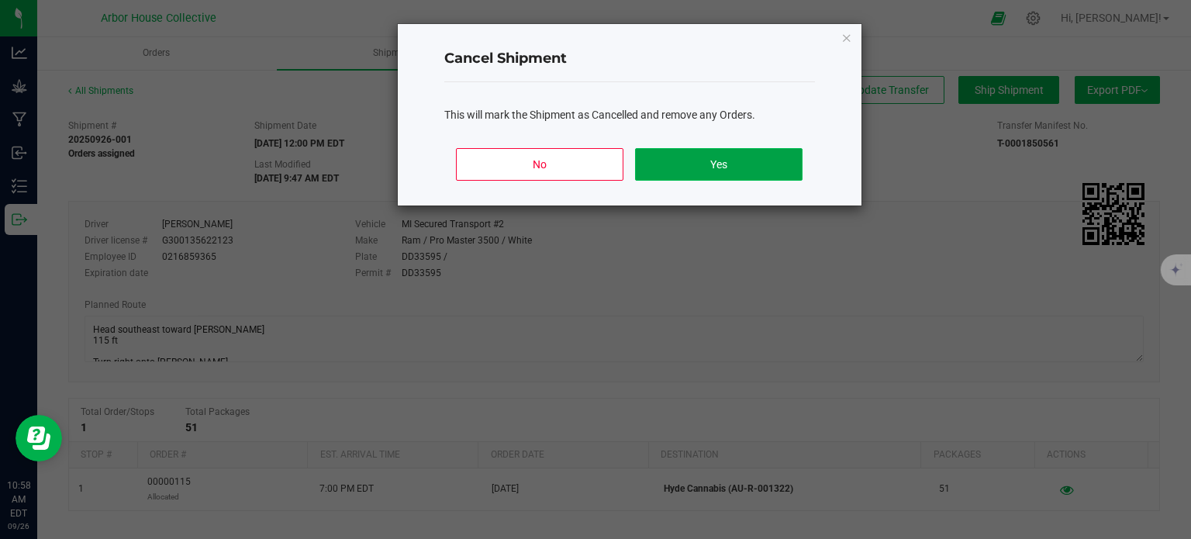
click at [675, 160] on button "Yes" at bounding box center [718, 164] width 167 height 33
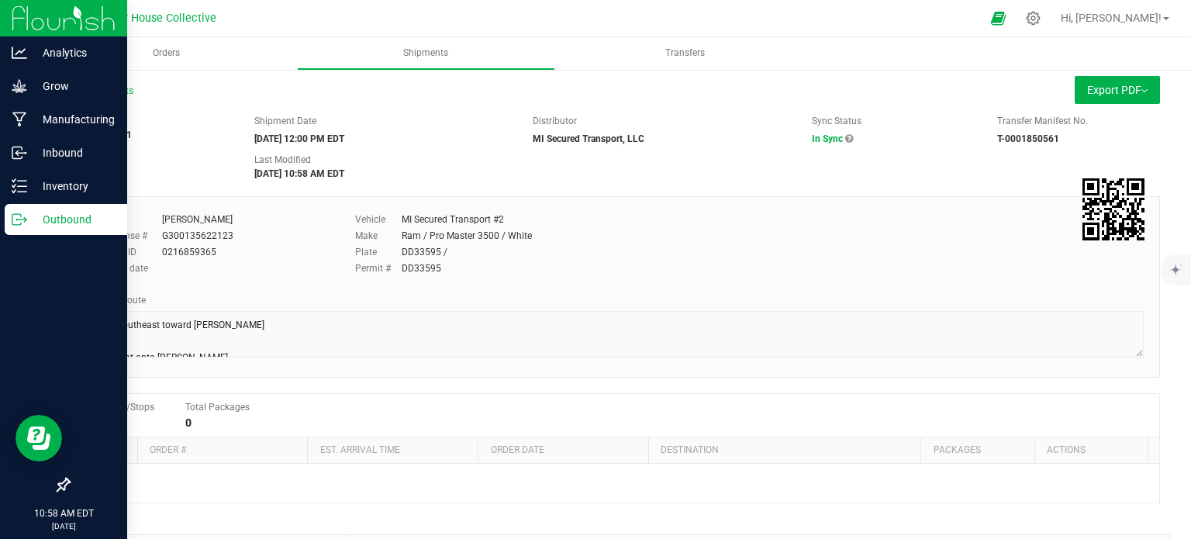
click at [25, 227] on div "Outbound" at bounding box center [66, 219] width 122 height 31
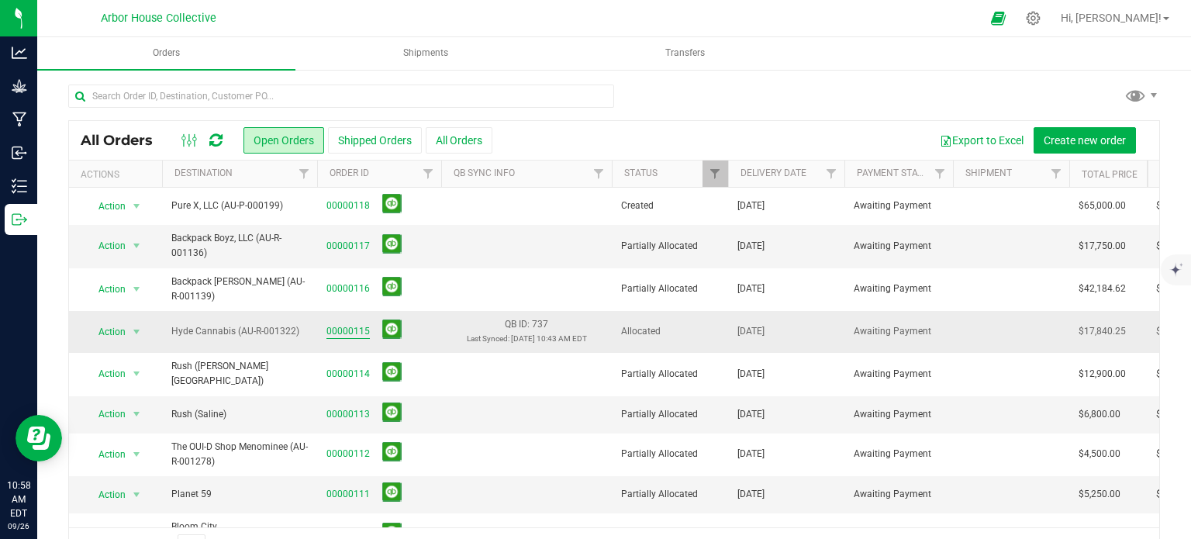
click at [344, 330] on link "00000115" at bounding box center [347, 331] width 43 height 15
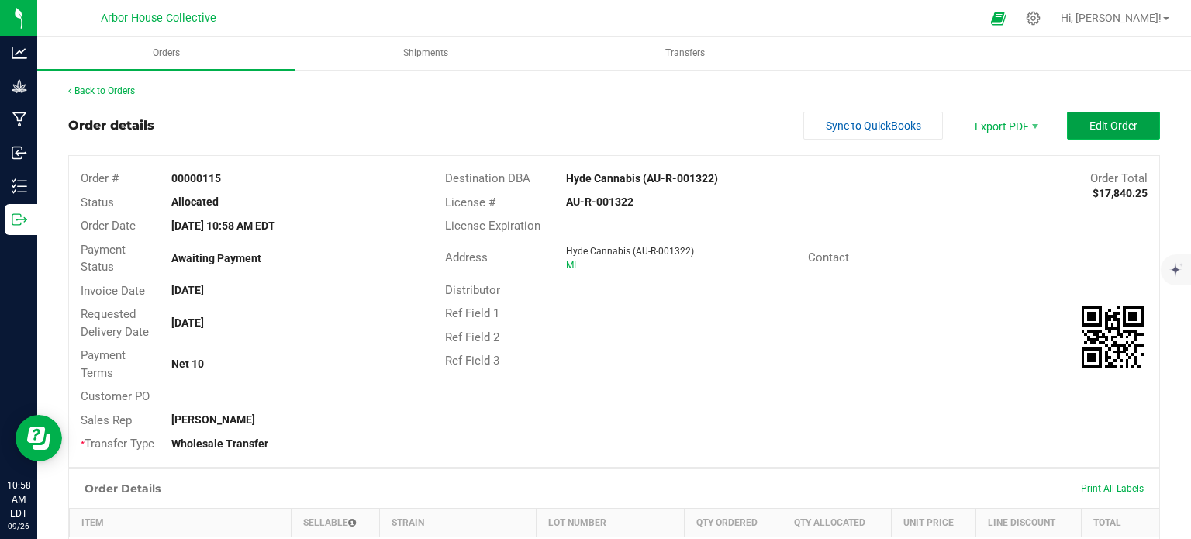
click at [1123, 117] on button "Edit Order" at bounding box center [1112, 126] width 93 height 28
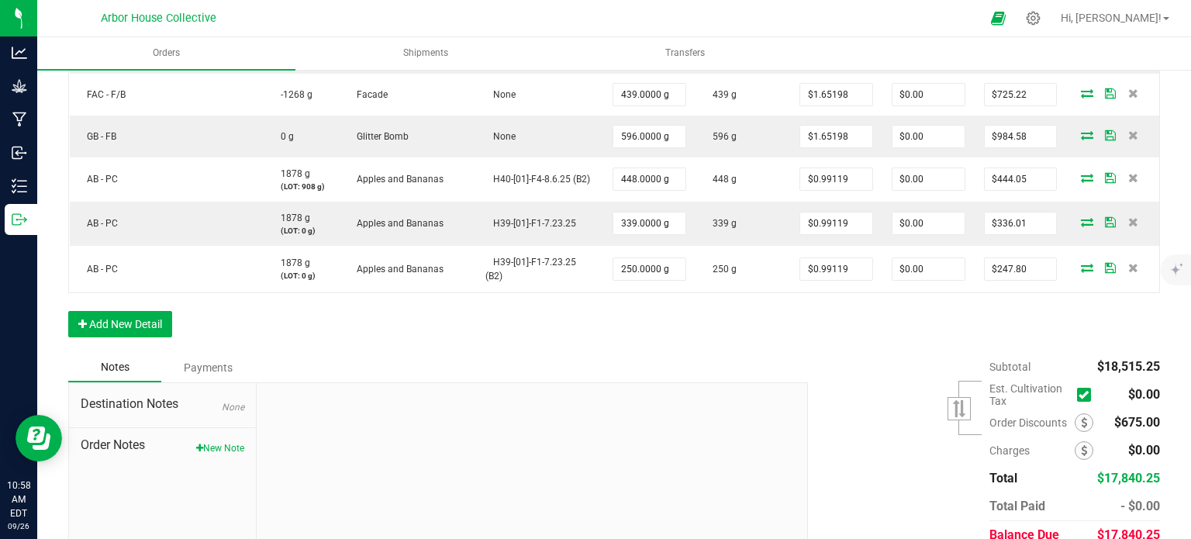
scroll to position [1144, 0]
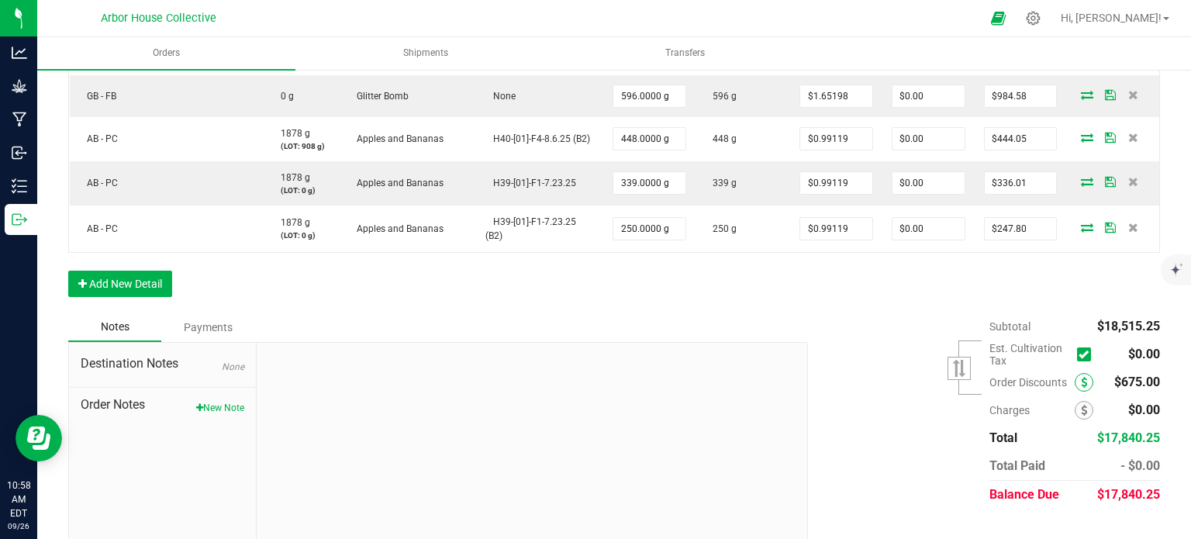
click at [1080, 377] on icon at bounding box center [1083, 382] width 6 height 11
click at [1074, 373] on span at bounding box center [1083, 382] width 19 height 19
click at [1129, 374] on span "$675.00" at bounding box center [1137, 381] width 46 height 15
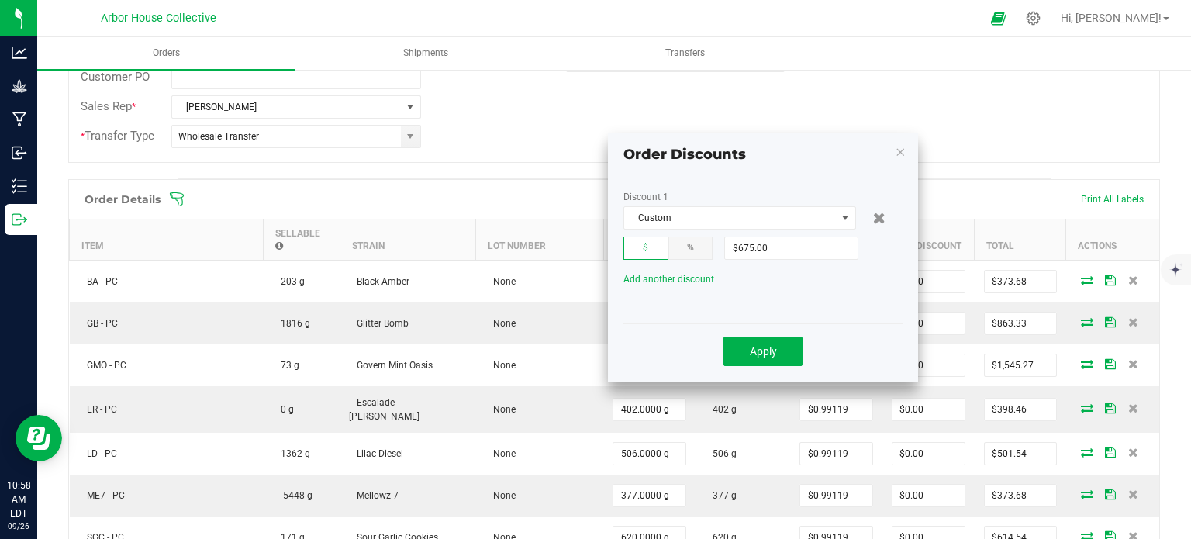
scroll to position [325, 0]
click at [756, 247] on input "675" at bounding box center [791, 250] width 133 height 22
type input "$725.00"
click at [756, 353] on span "Apply" at bounding box center [762, 352] width 27 height 12
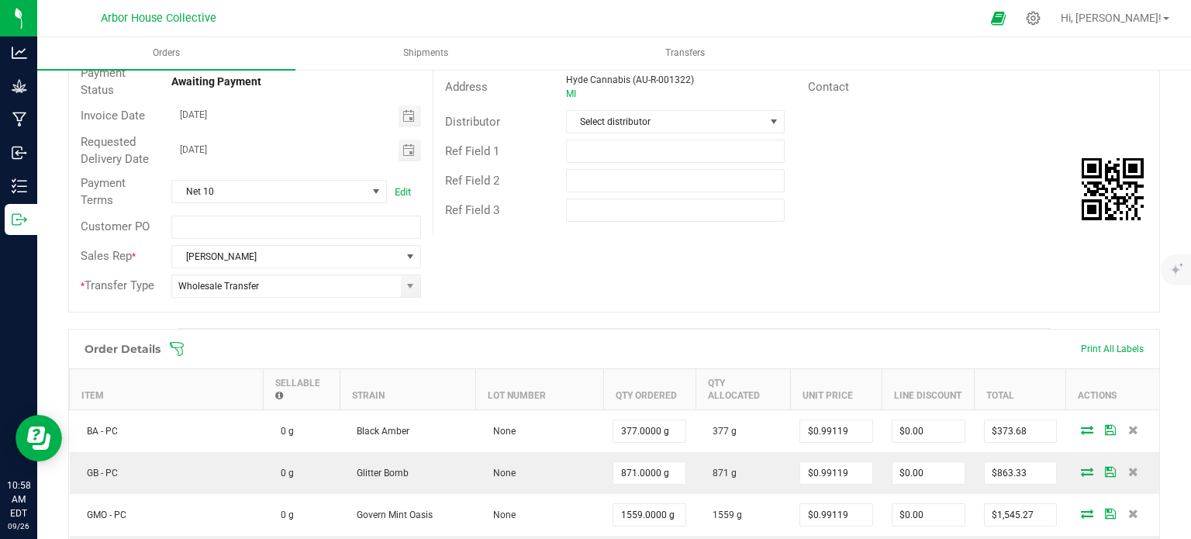
scroll to position [0, 0]
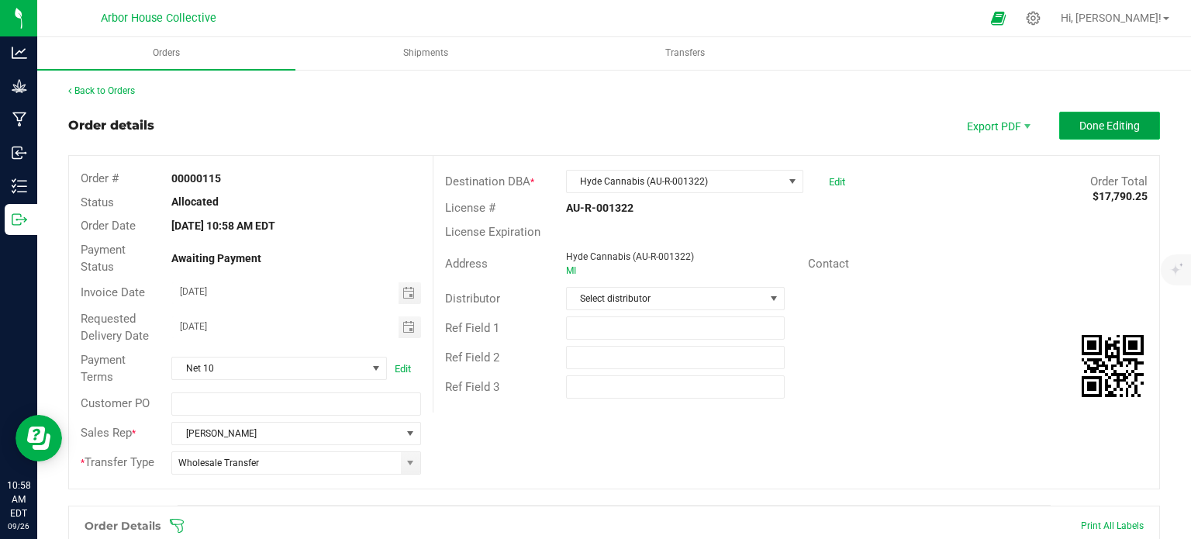
click at [1079, 130] on span "Done Editing" at bounding box center [1109, 125] width 60 height 12
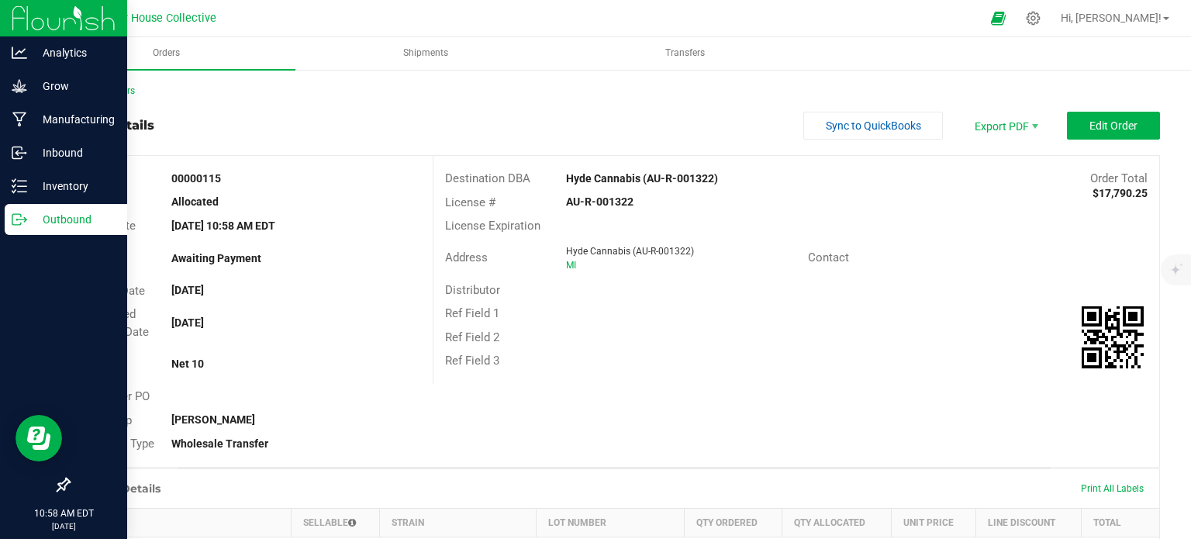
click at [30, 215] on p "Outbound" at bounding box center [73, 219] width 93 height 19
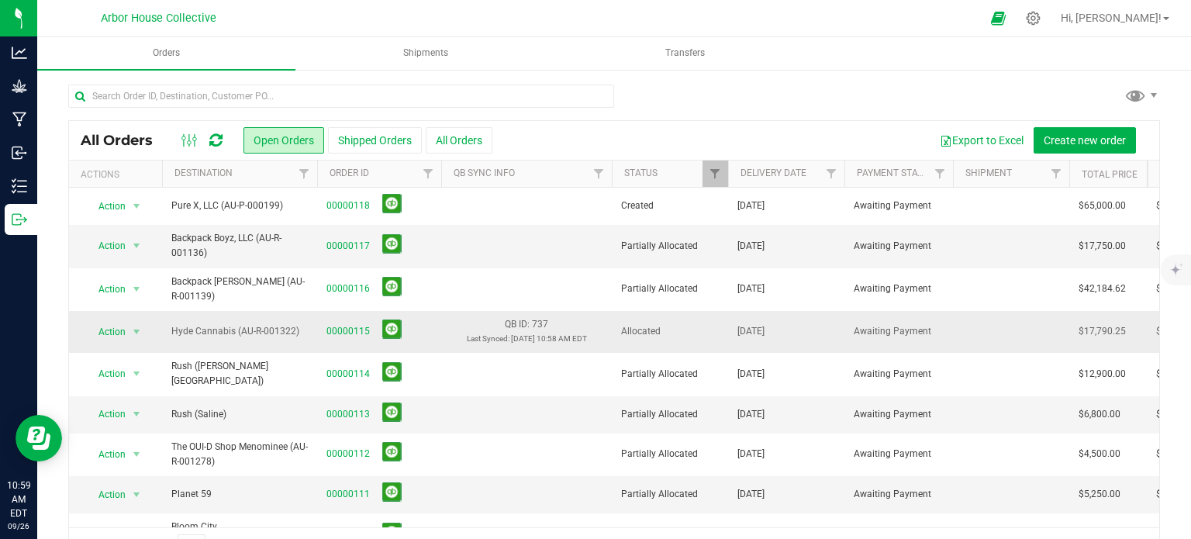
click at [298, 338] on td "Hyde Cannabis (AU-R-001322)" at bounding box center [239, 332] width 155 height 42
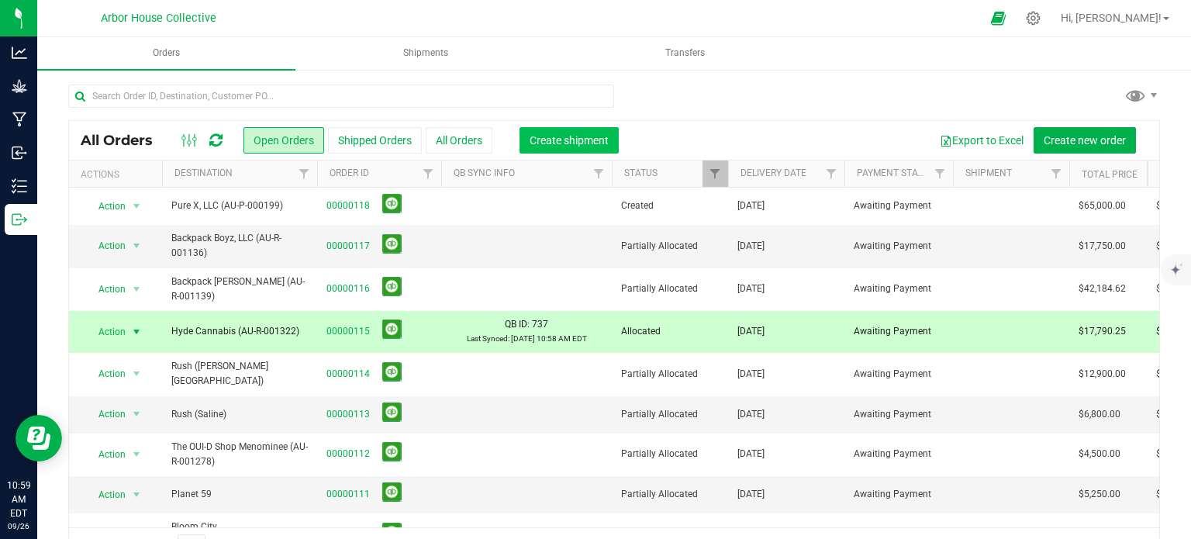
click at [538, 145] on span "Create shipment" at bounding box center [568, 140] width 79 height 12
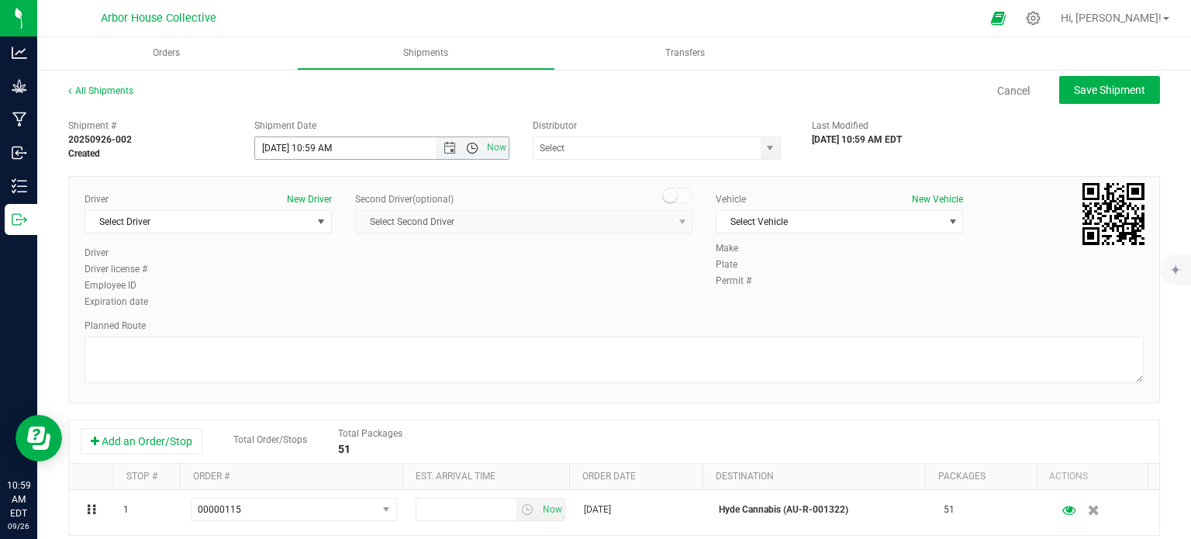
click at [471, 146] on span "Open the time view" at bounding box center [472, 148] width 12 height 12
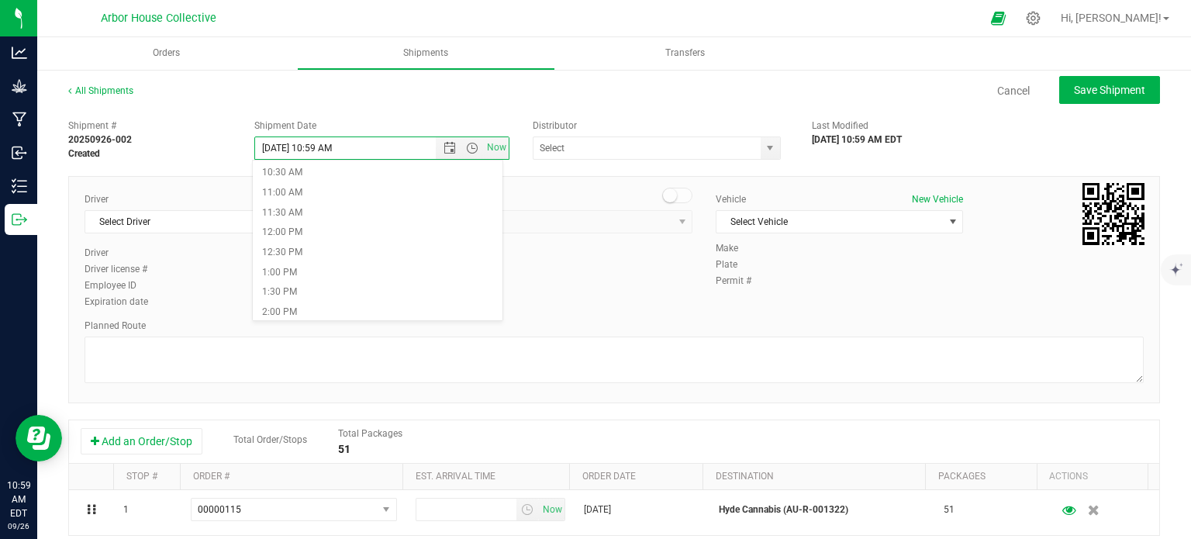
scroll to position [421, 0]
click at [332, 226] on li "12:00 PM" at bounding box center [378, 230] width 250 height 20
type input "[DATE] 12:00 PM"
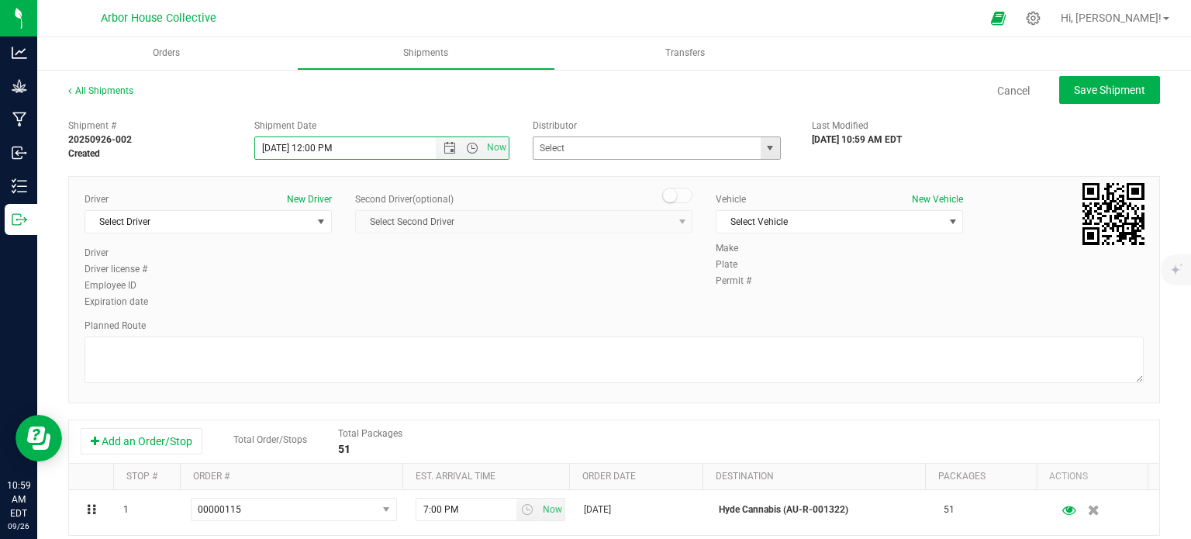
click at [769, 146] on span "select" at bounding box center [769, 148] width 19 height 22
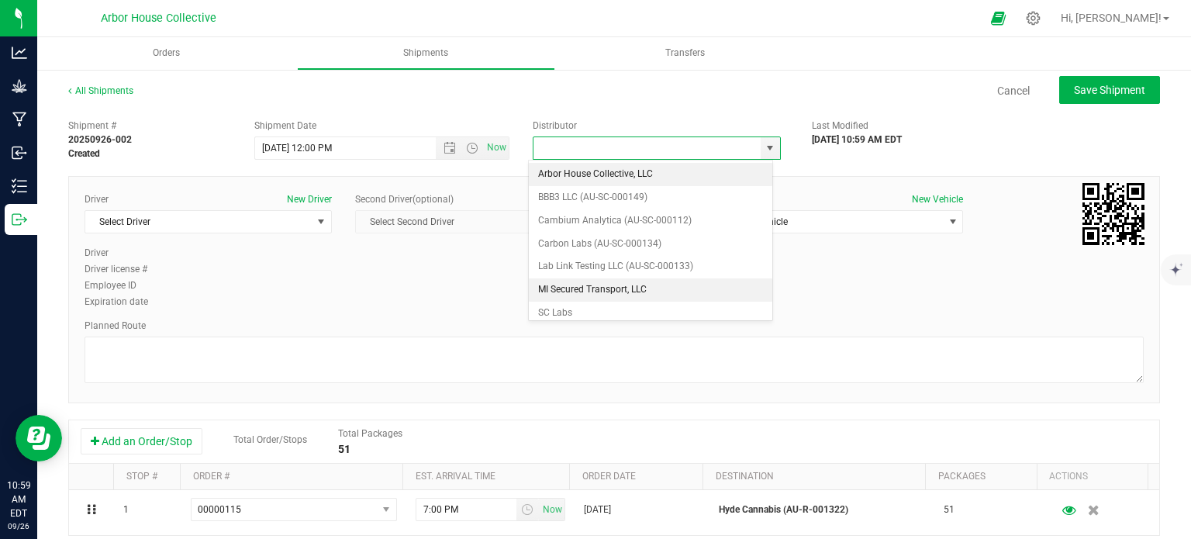
click at [631, 291] on li "MI Secured Transport, LLC" at bounding box center [650, 289] width 243 height 23
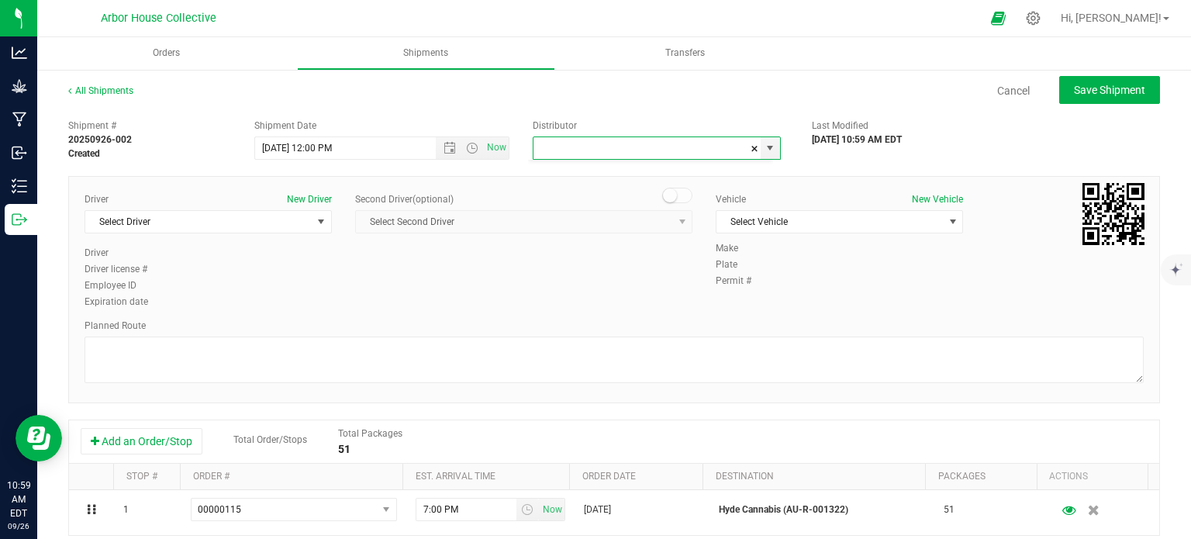
type input "MI Secured Transport, LLC"
click at [319, 219] on span "select" at bounding box center [321, 221] width 12 height 12
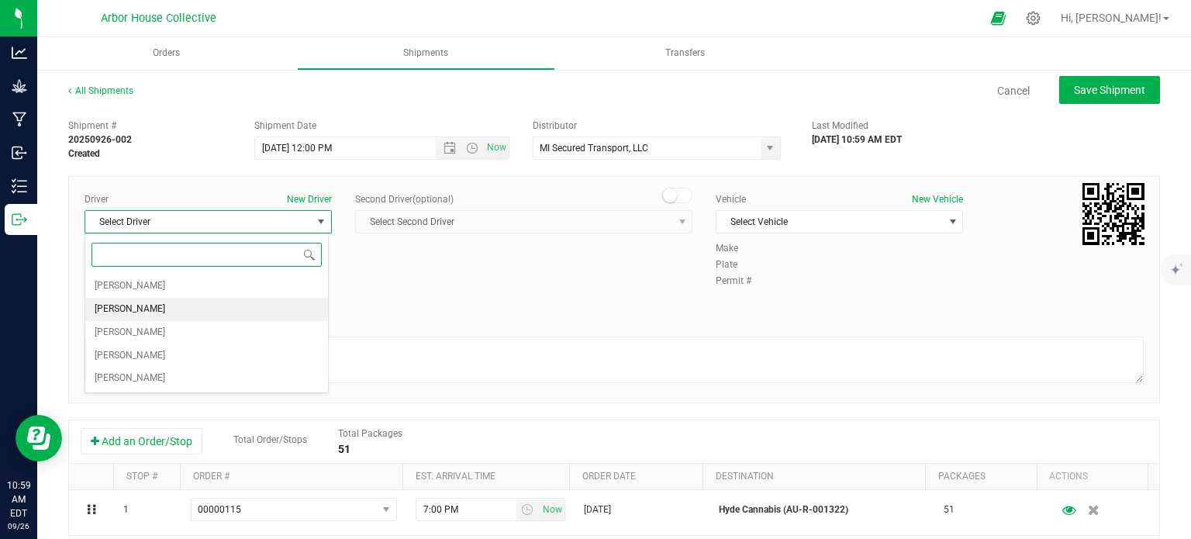
click at [226, 312] on li "[PERSON_NAME]" at bounding box center [206, 309] width 243 height 23
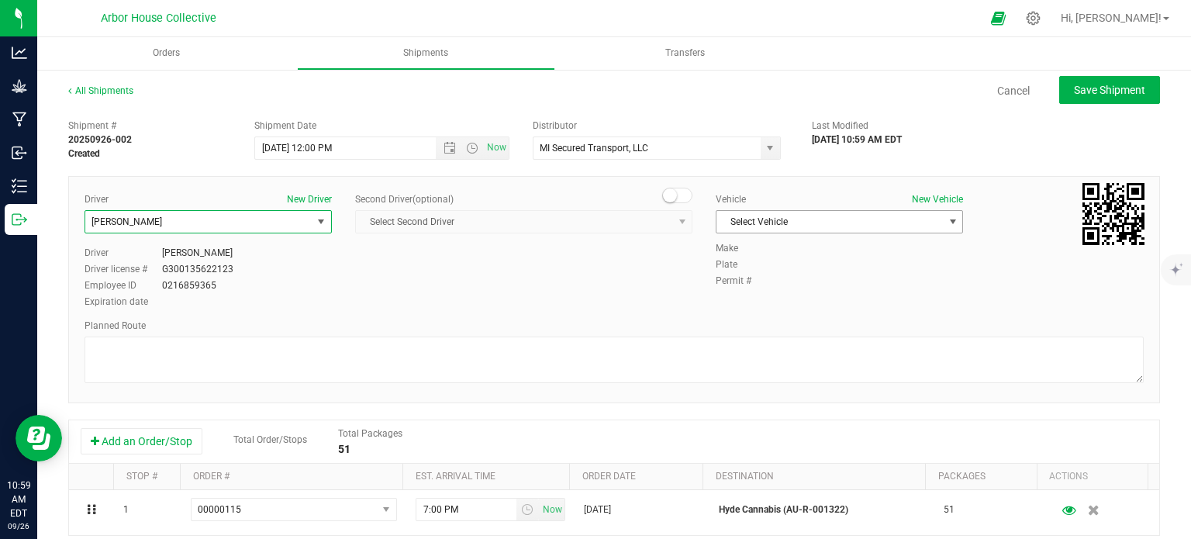
click at [791, 220] on span "Select Vehicle" at bounding box center [829, 222] width 226 height 22
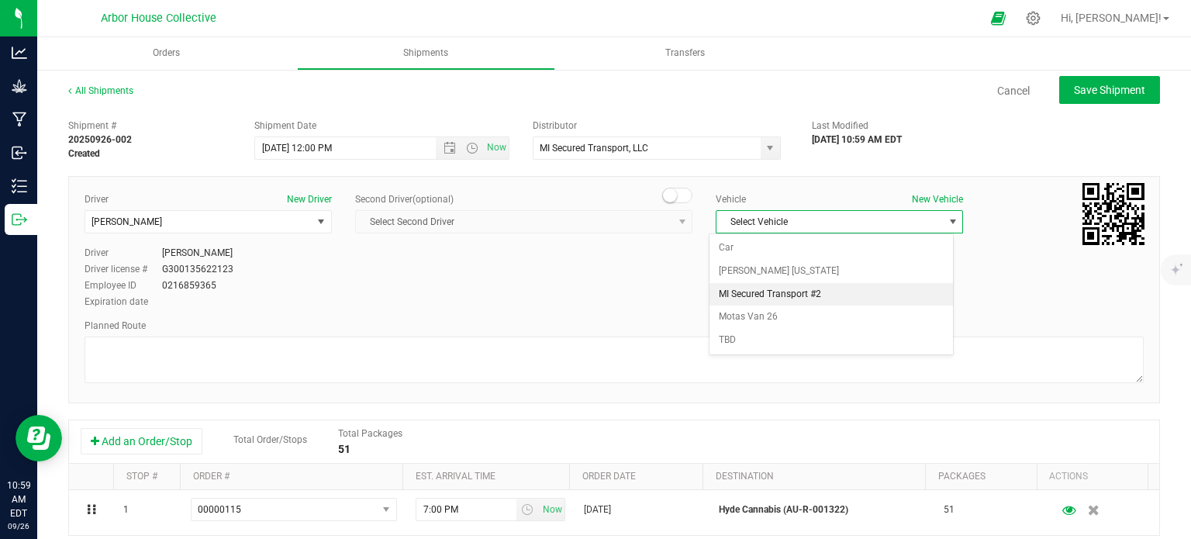
click at [806, 294] on li "MI Secured Transport #2" at bounding box center [830, 294] width 243 height 23
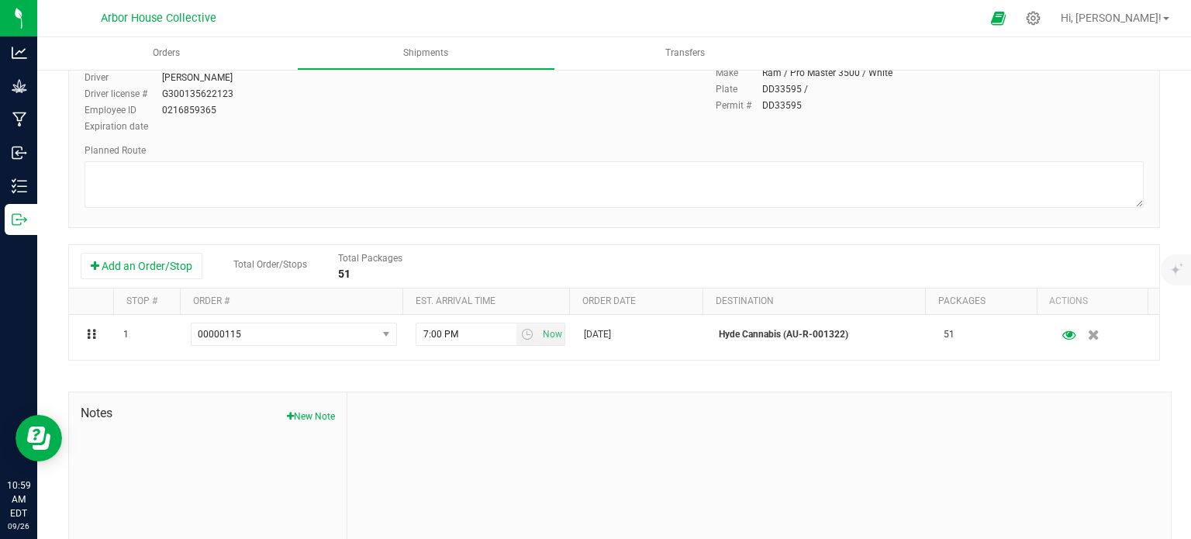
scroll to position [180, 0]
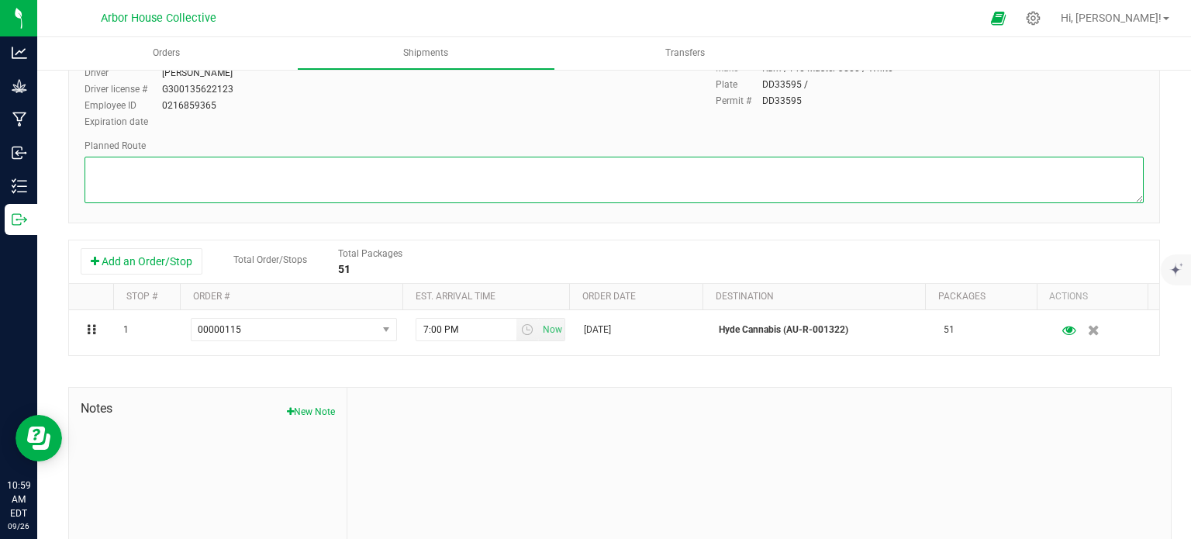
click at [171, 176] on textarea at bounding box center [613, 180] width 1059 height 47
paste textarea "Head southeast toward [PERSON_NAME] 115 ft Turn right onto [PERSON_NAME]  499 …"
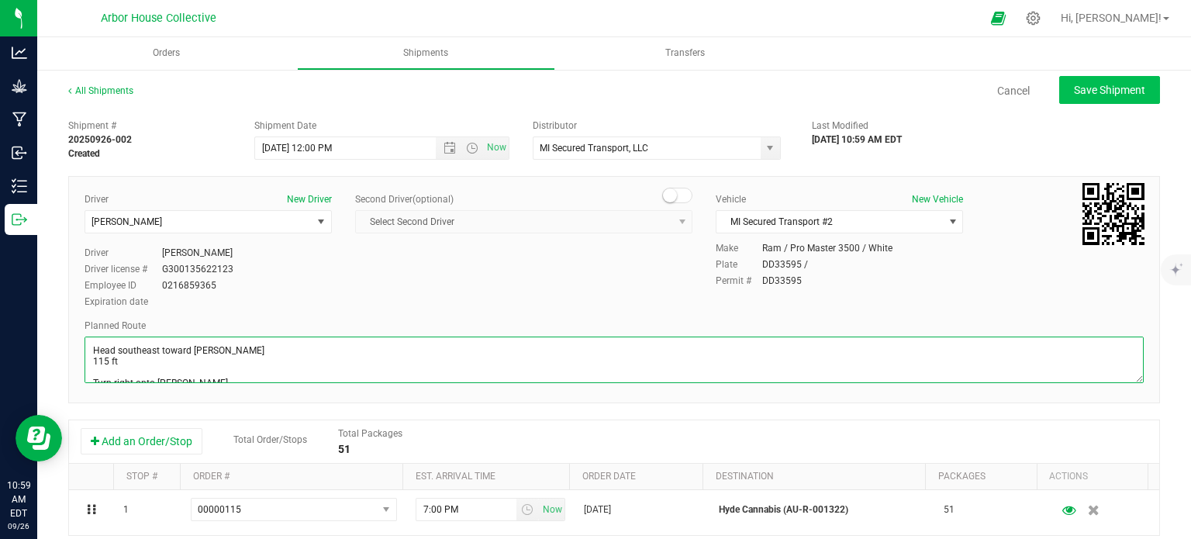
type textarea "Head southeast toward [PERSON_NAME] 115 ft Turn right onto [PERSON_NAME]  499 …"
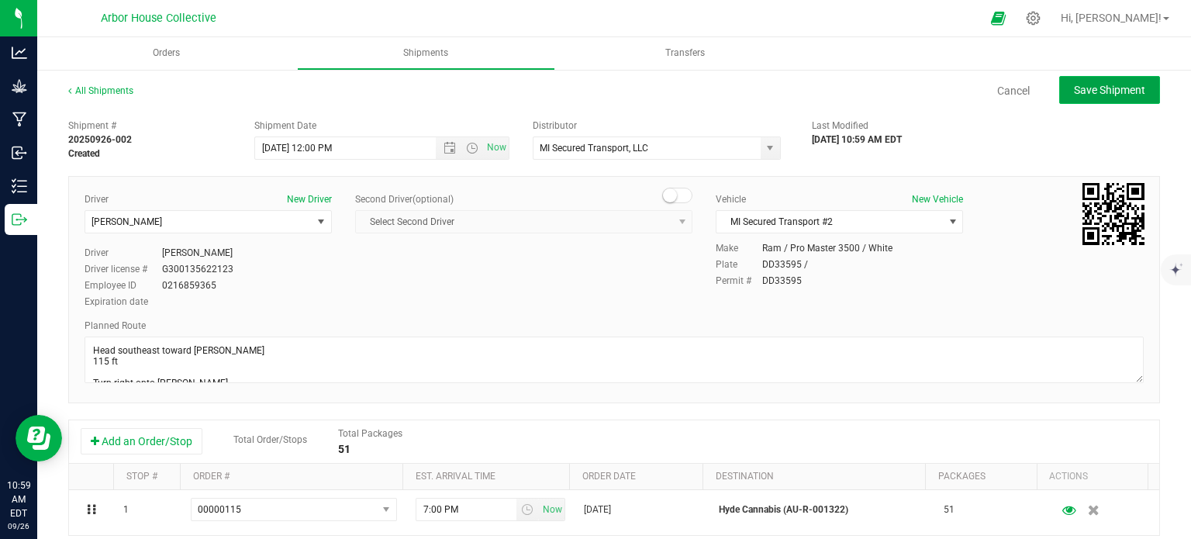
click at [1094, 90] on span "Save Shipment" at bounding box center [1108, 90] width 71 height 12
type input "[DATE] 4:00 PM"
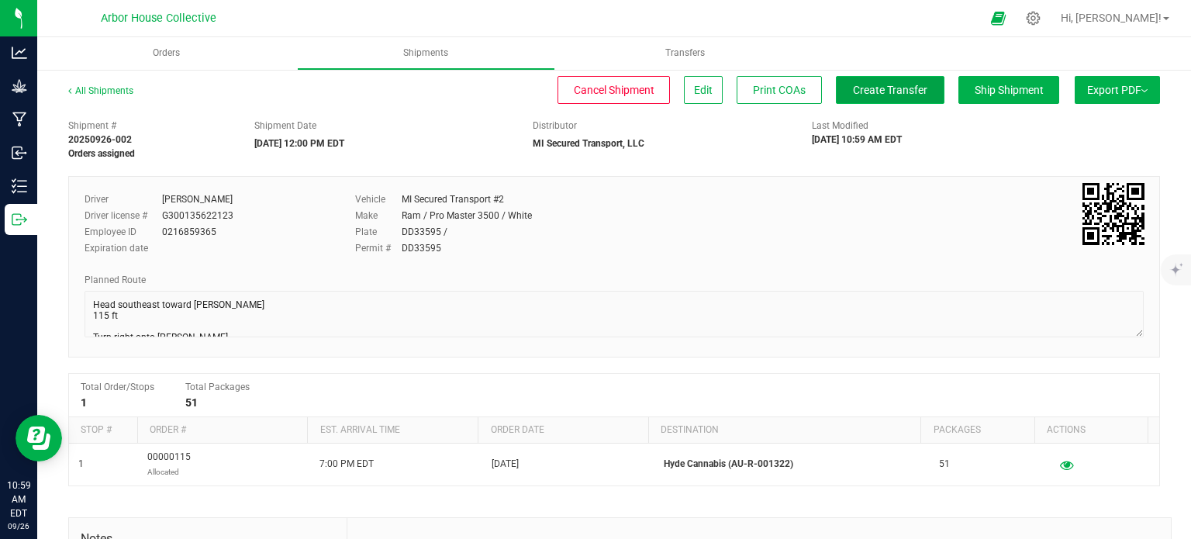
click at [901, 88] on span "Create Transfer" at bounding box center [890, 90] width 74 height 12
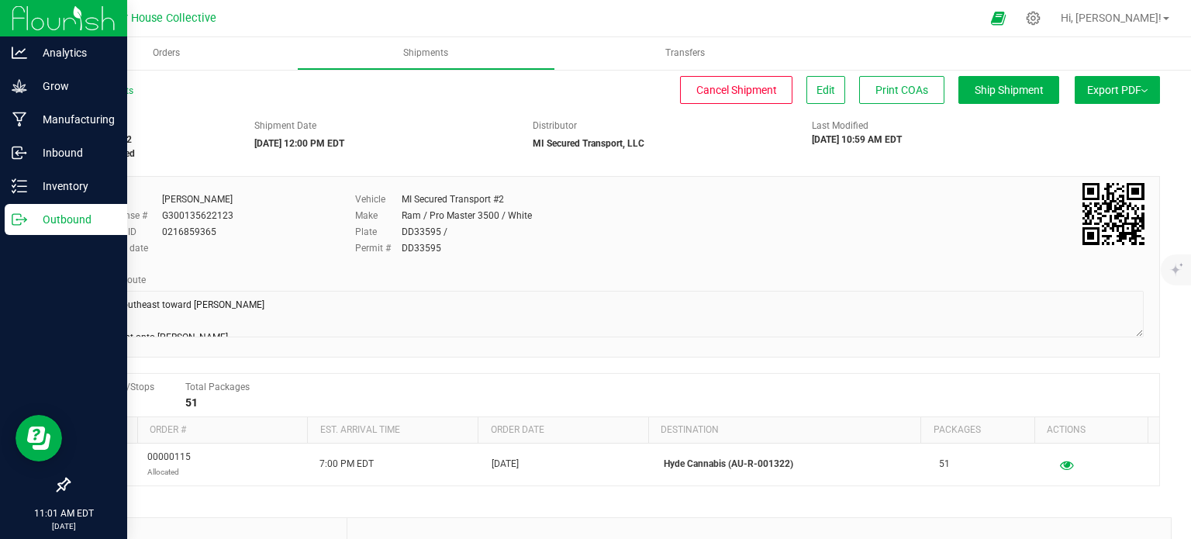
click at [28, 222] on p "Outbound" at bounding box center [73, 219] width 93 height 19
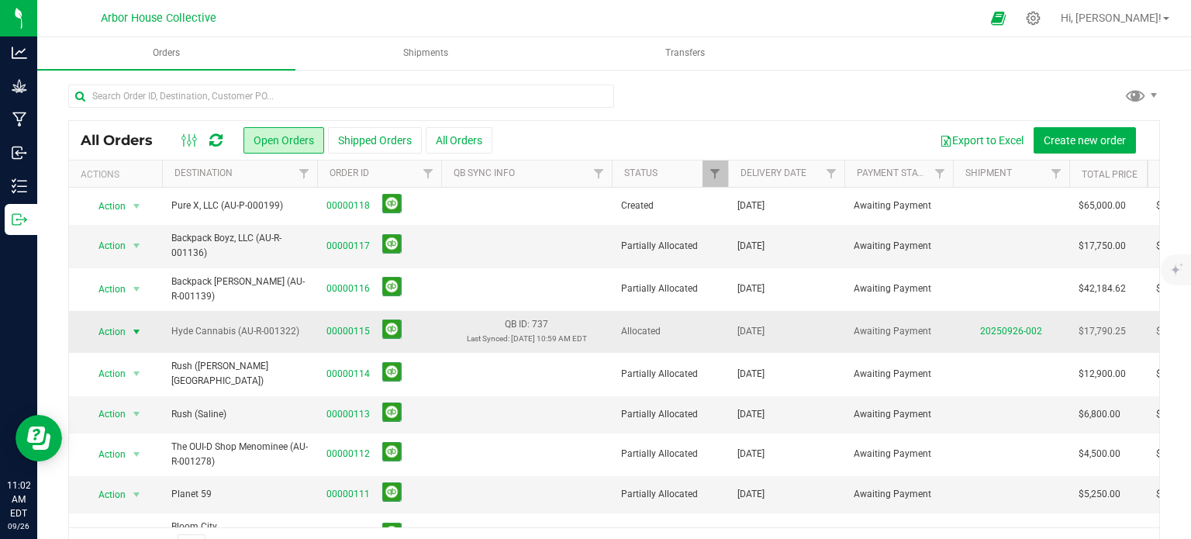
click at [135, 328] on span "select" at bounding box center [136, 332] width 12 height 12
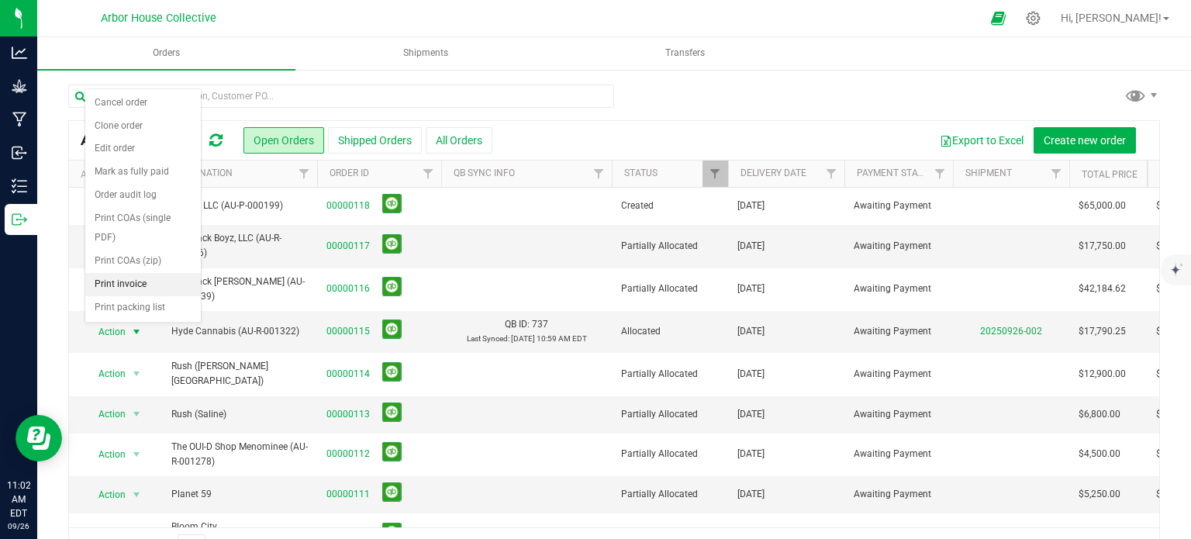
click at [144, 283] on li "Print invoice" at bounding box center [142, 284] width 115 height 23
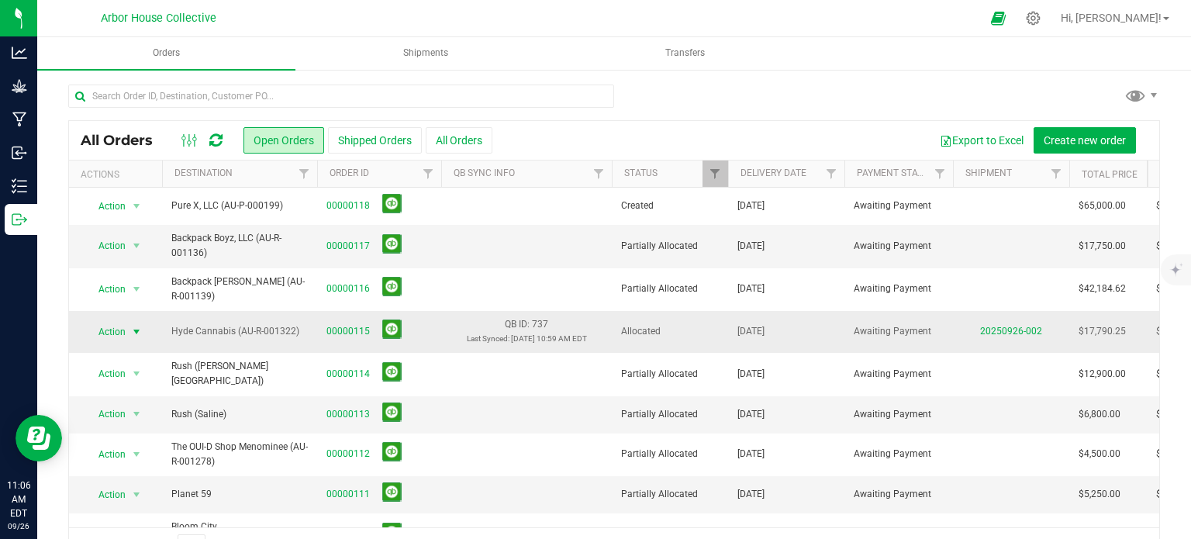
click at [138, 328] on span "select" at bounding box center [136, 332] width 12 height 12
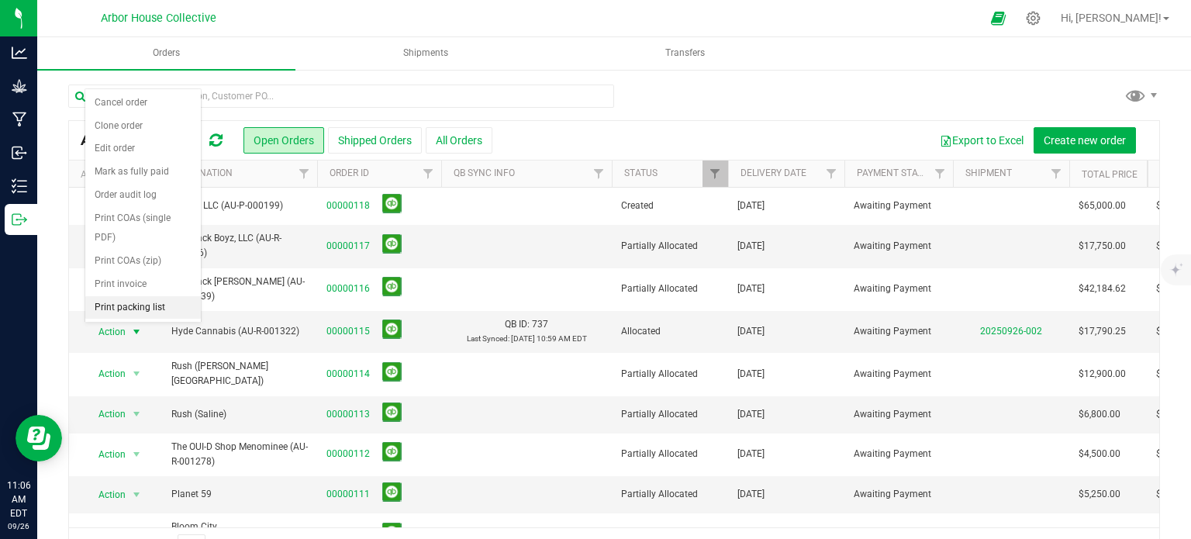
click at [146, 298] on li "Print packing list" at bounding box center [142, 307] width 115 height 23
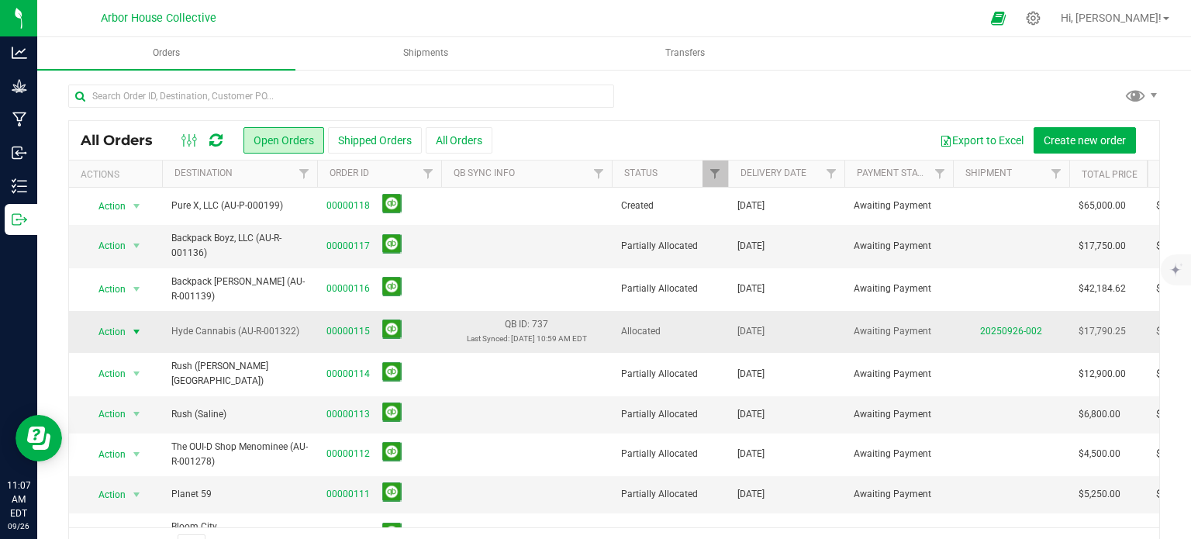
click at [136, 326] on span "select" at bounding box center [136, 332] width 12 height 12
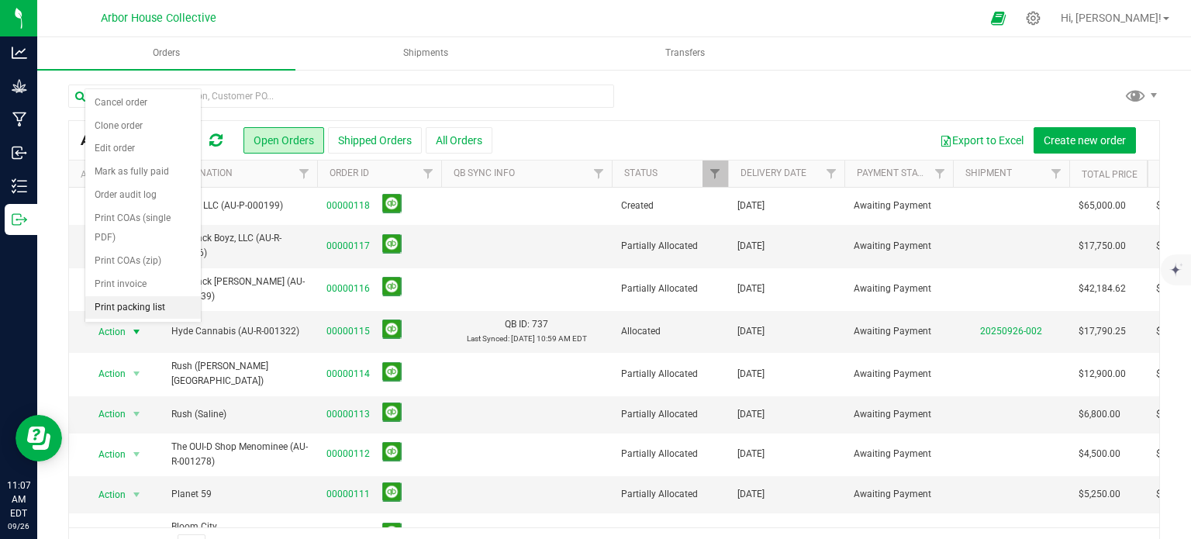
click at [133, 302] on li "Print packing list" at bounding box center [142, 307] width 115 height 23
